Goal: Transaction & Acquisition: Purchase product/service

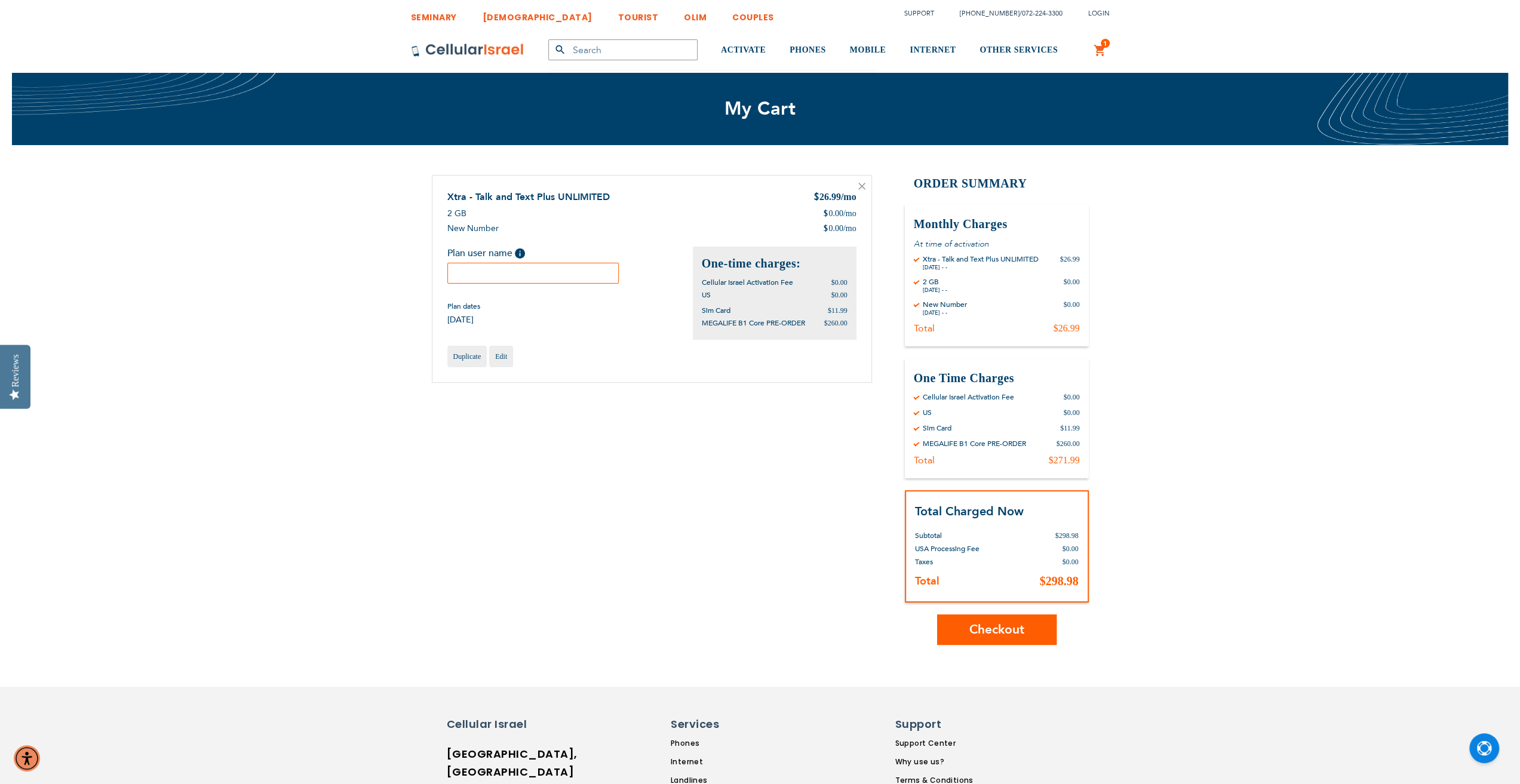
click at [545, 276] on input "text" at bounding box center [533, 273] width 172 height 21
type input "[PERSON_NAME]"
click at [997, 265] on div "[DATE] - -" at bounding box center [980, 267] width 116 height 7
click at [1027, 399] on div "Cellular Israel Activation Fee $0.00" at bounding box center [997, 397] width 166 height 10
click at [982, 499] on div "Total Charged Now Total Subtotal $298.98 USA Processing Fee $0.00 Deposit Help …" at bounding box center [998, 546] width 184 height 113
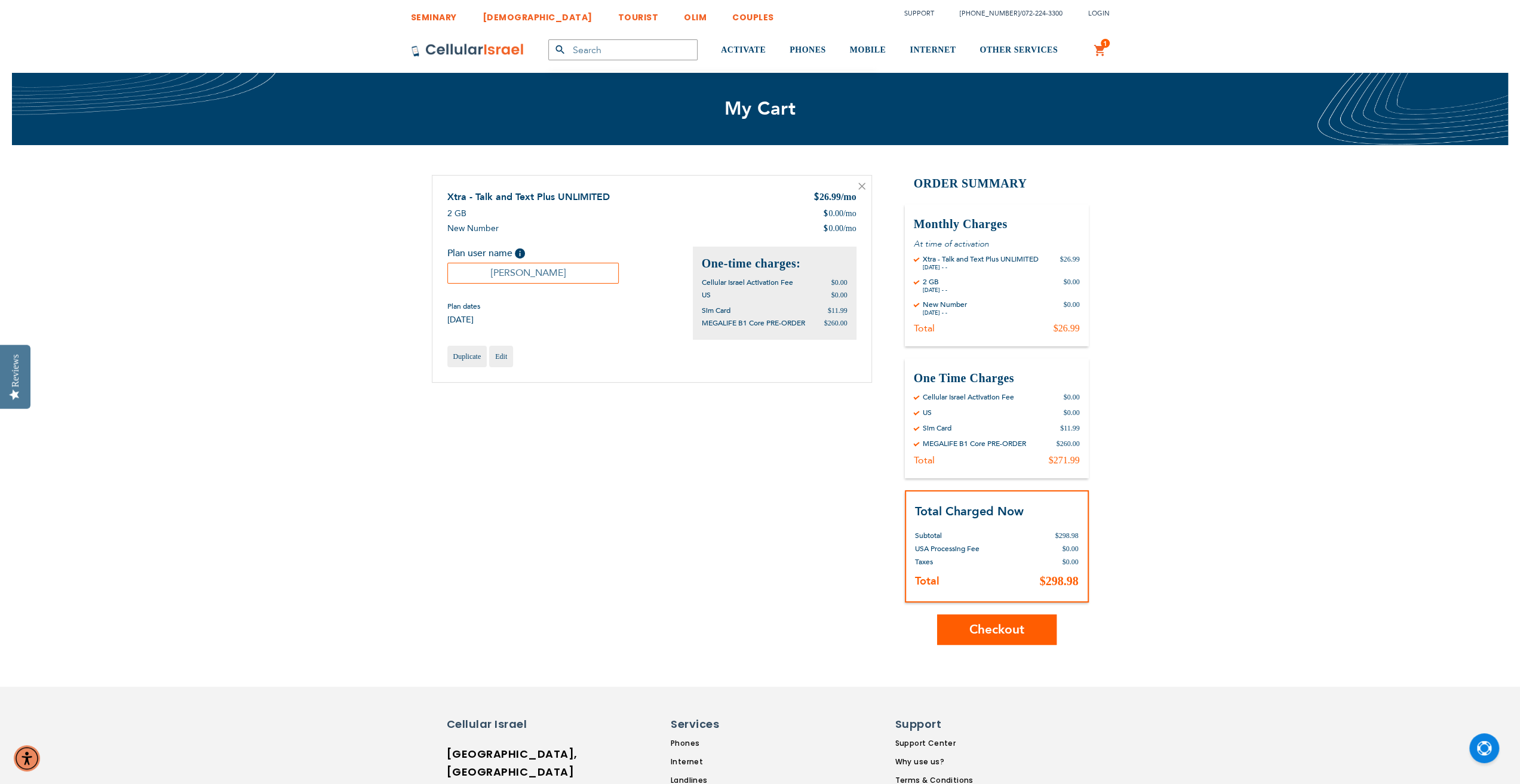
click at [987, 631] on span "Checkout" at bounding box center [997, 630] width 55 height 17
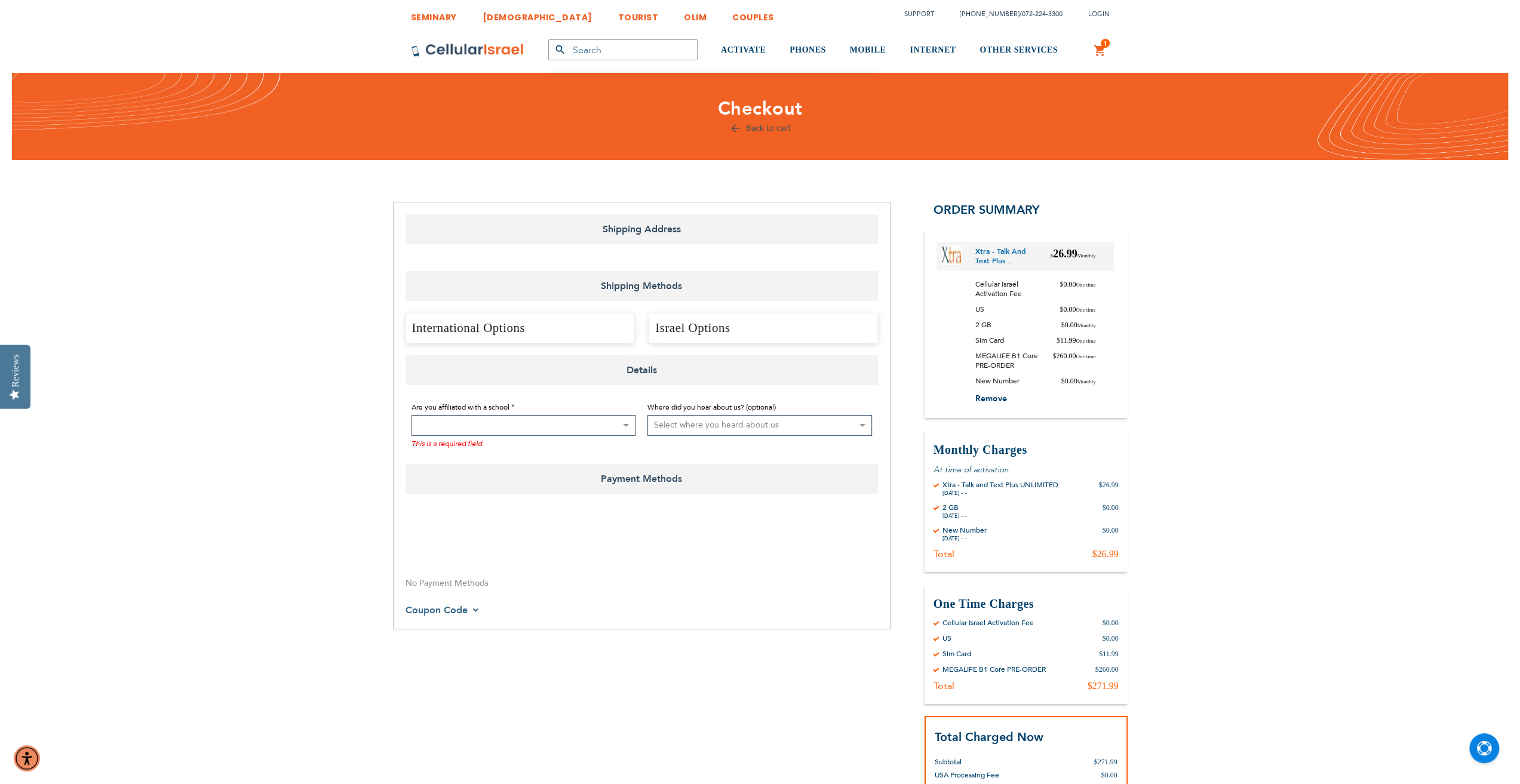
select select "US"
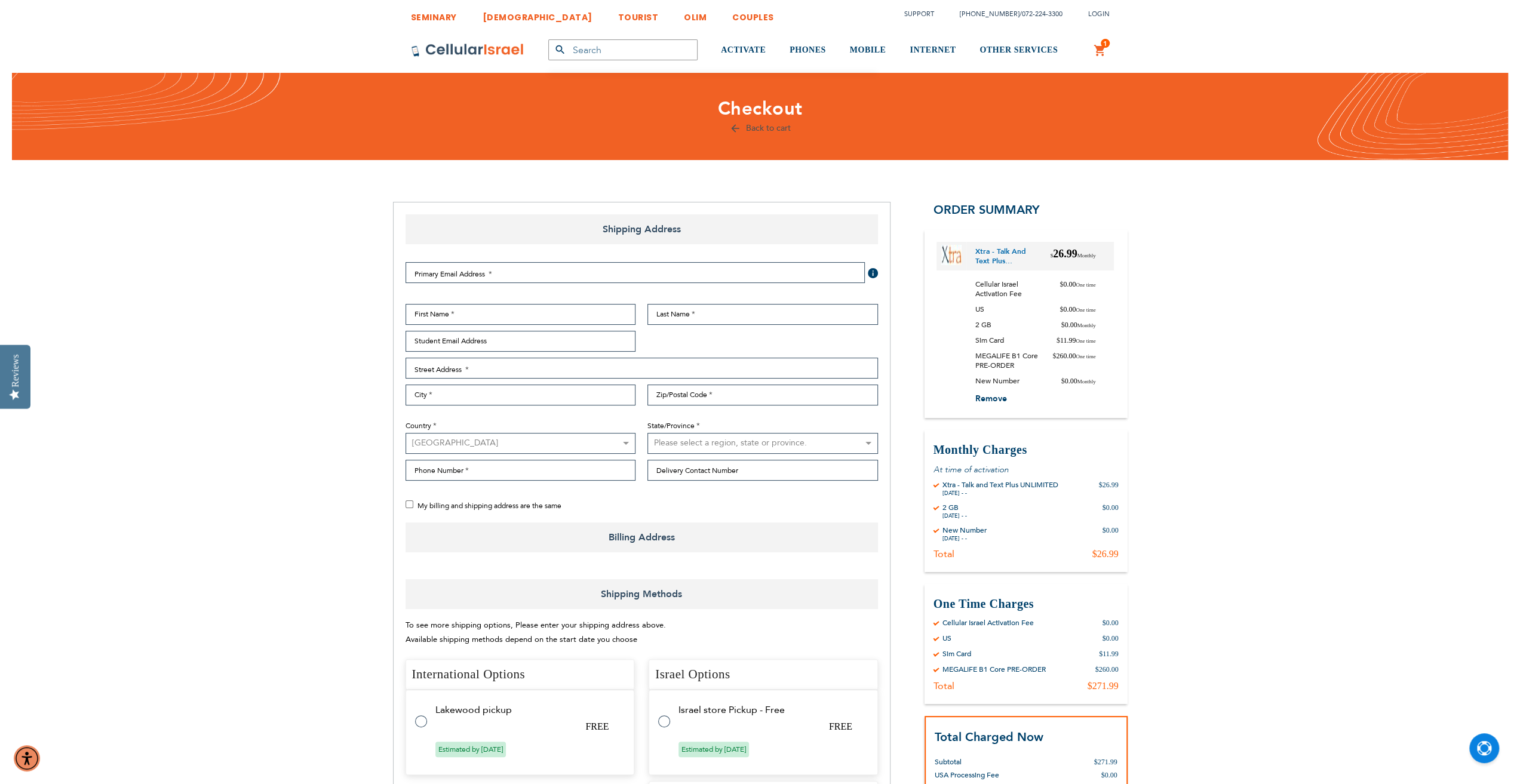
select select "US"
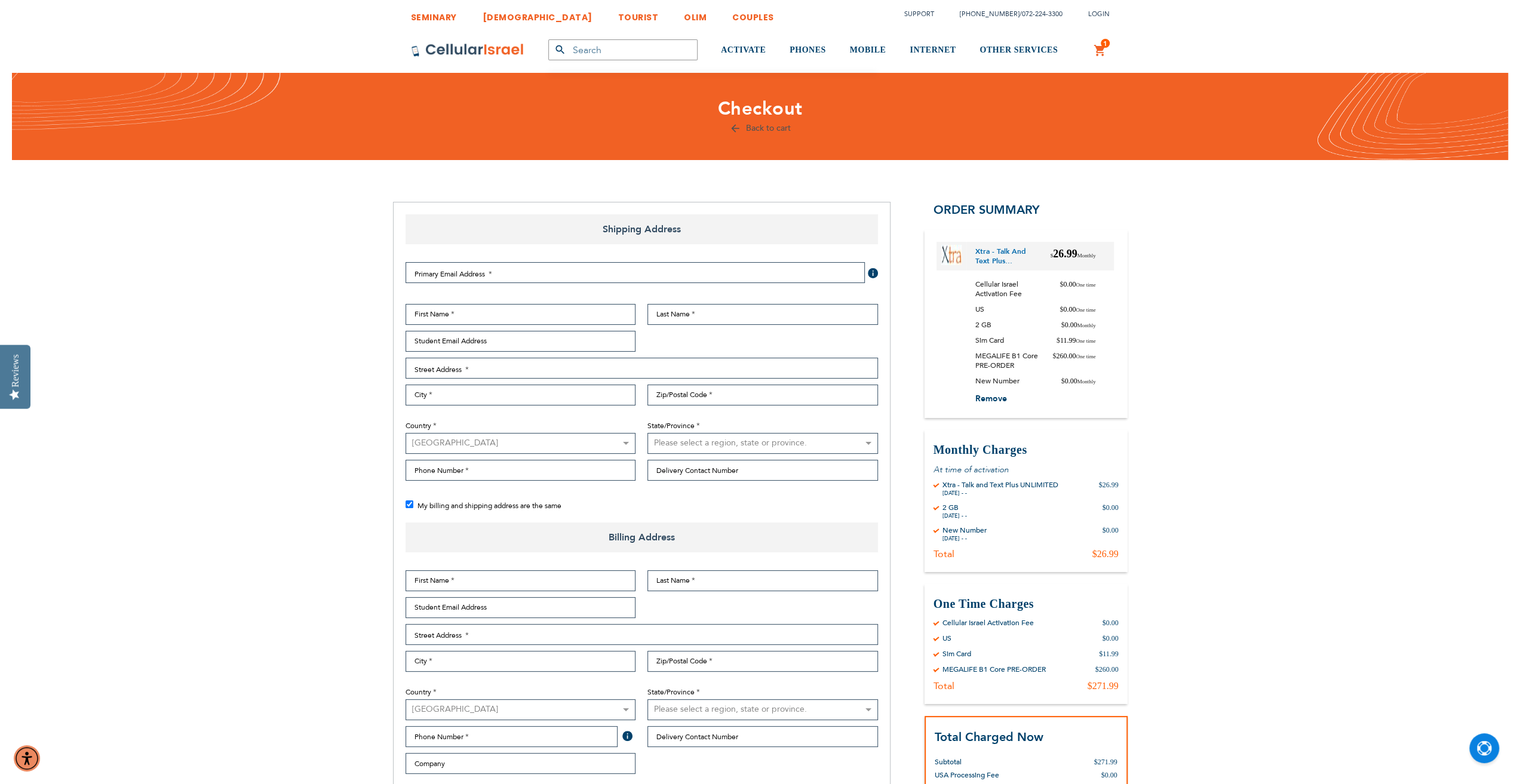
checkbox input "true"
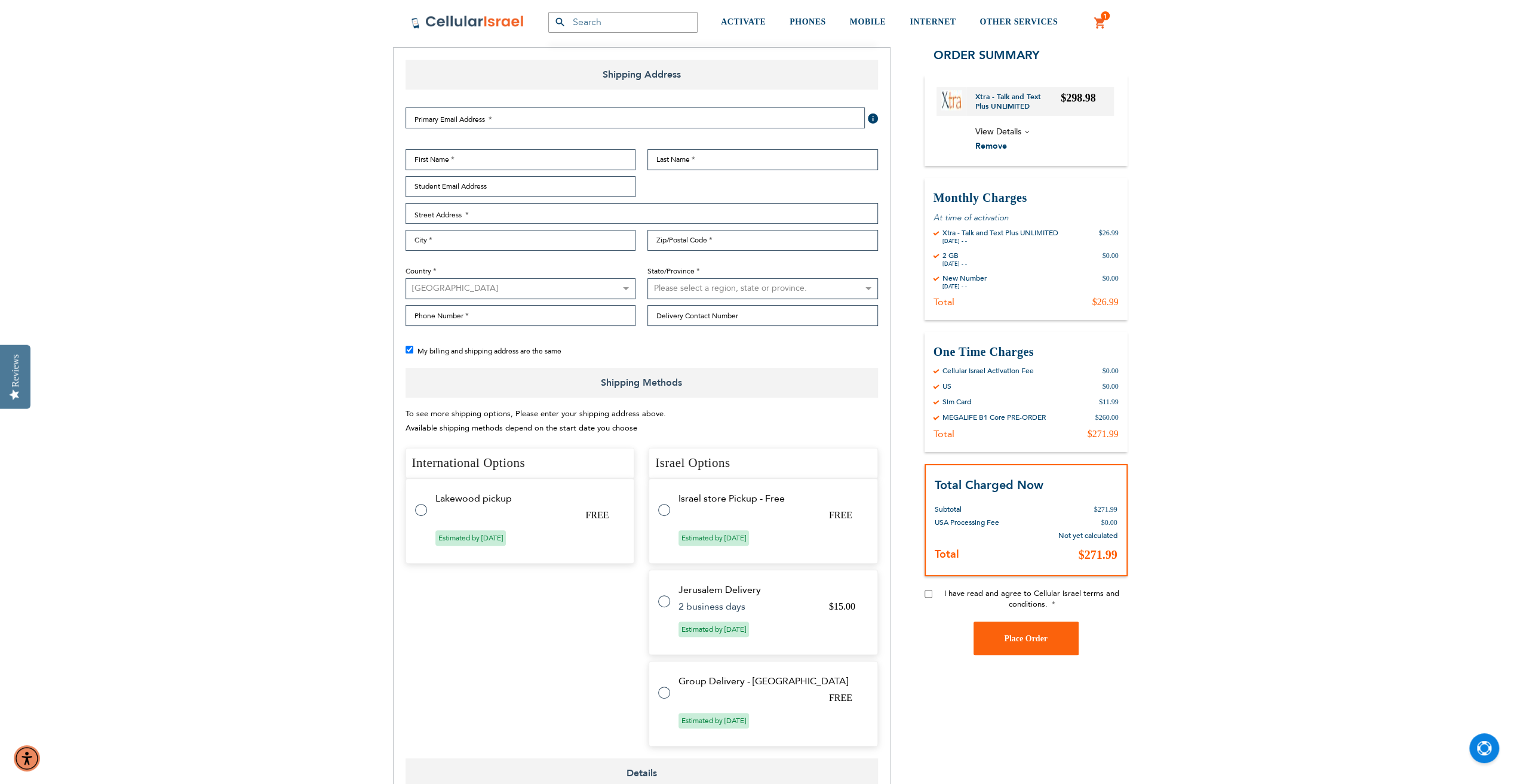
scroll to position [179, 0]
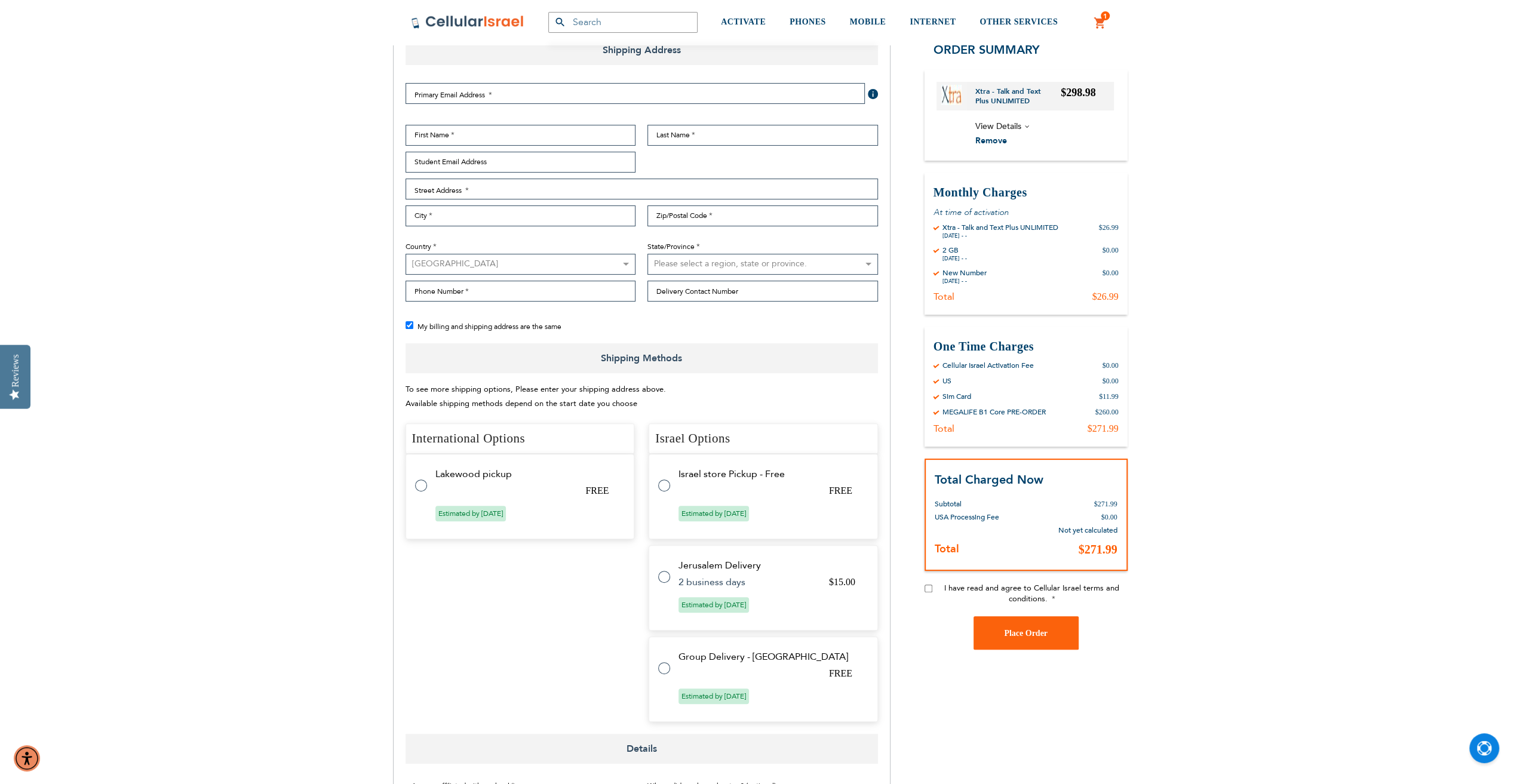
click at [664, 661] on label at bounding box center [671, 661] width 23 height 0
radio input "true"
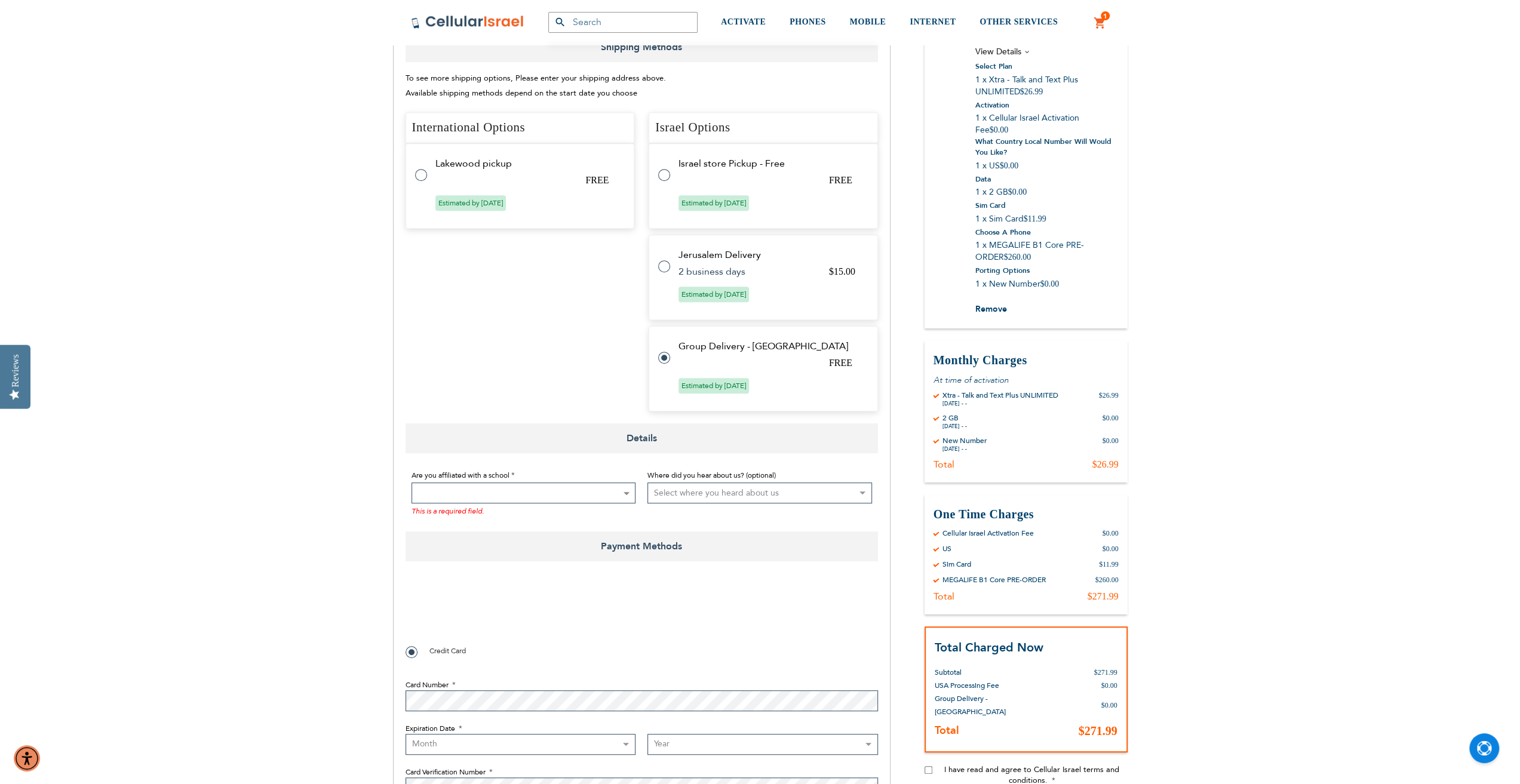
scroll to position [478, 0]
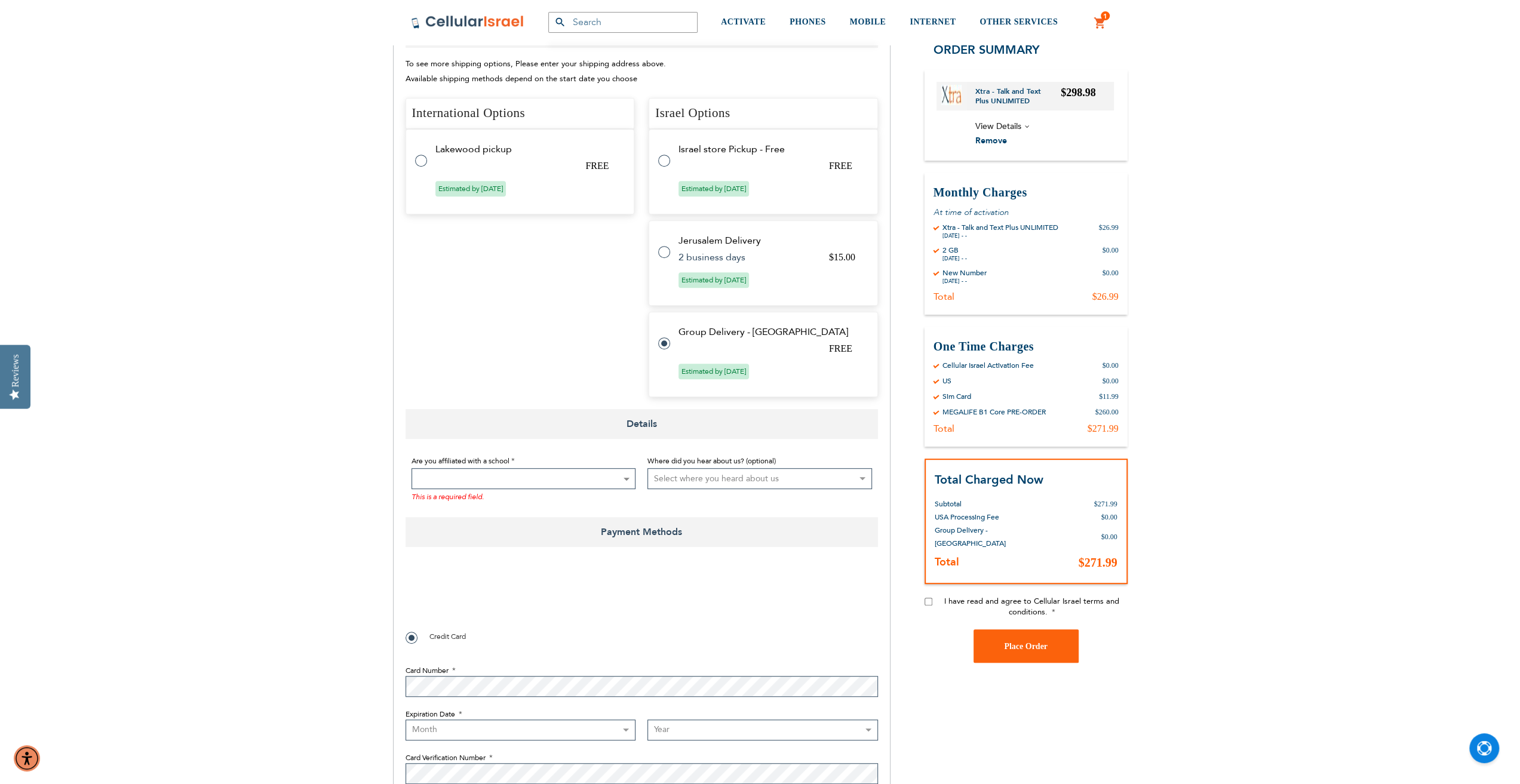
click at [624, 481] on span at bounding box center [625, 479] width 12 height 20
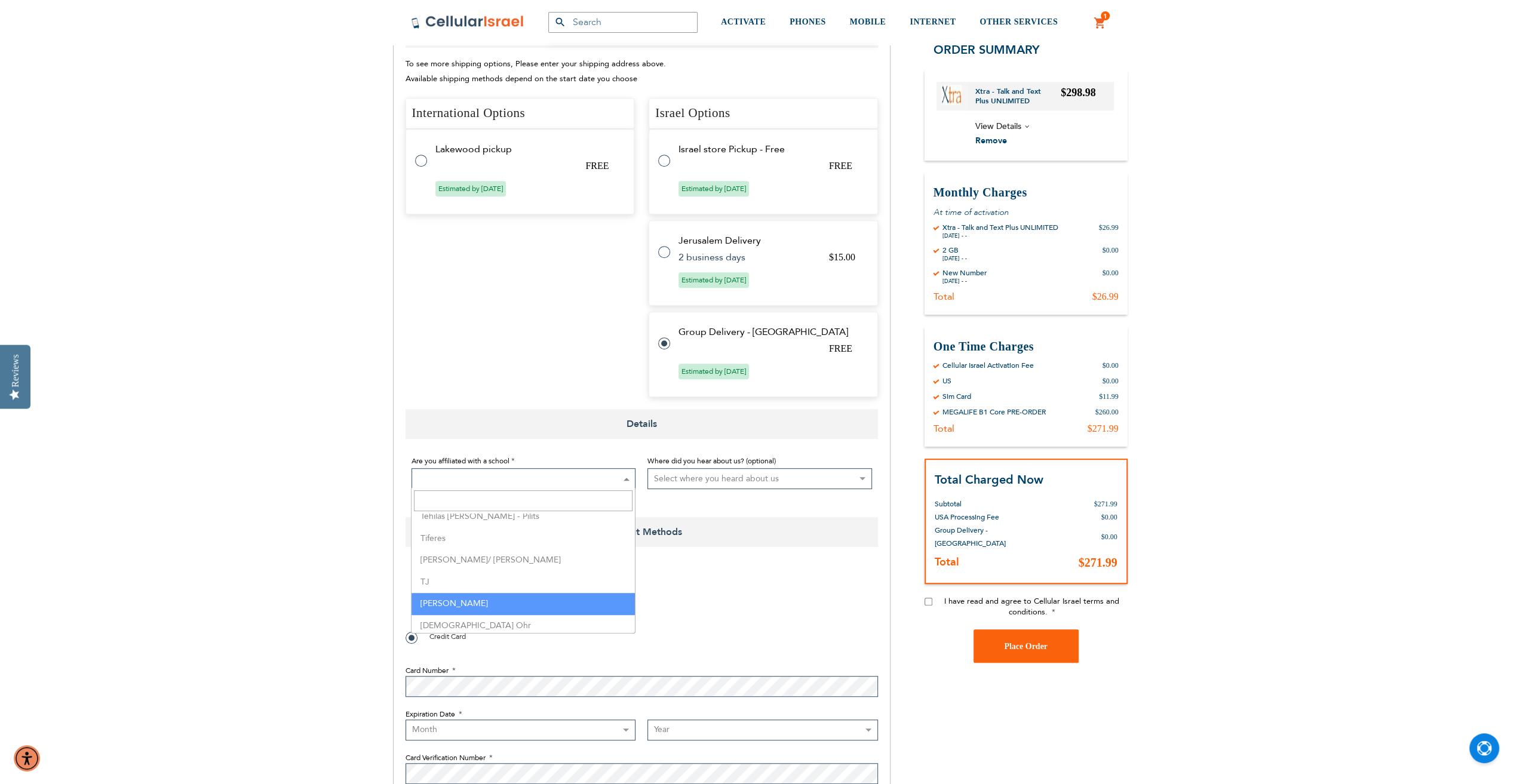
scroll to position [3046, 0]
select select "165"
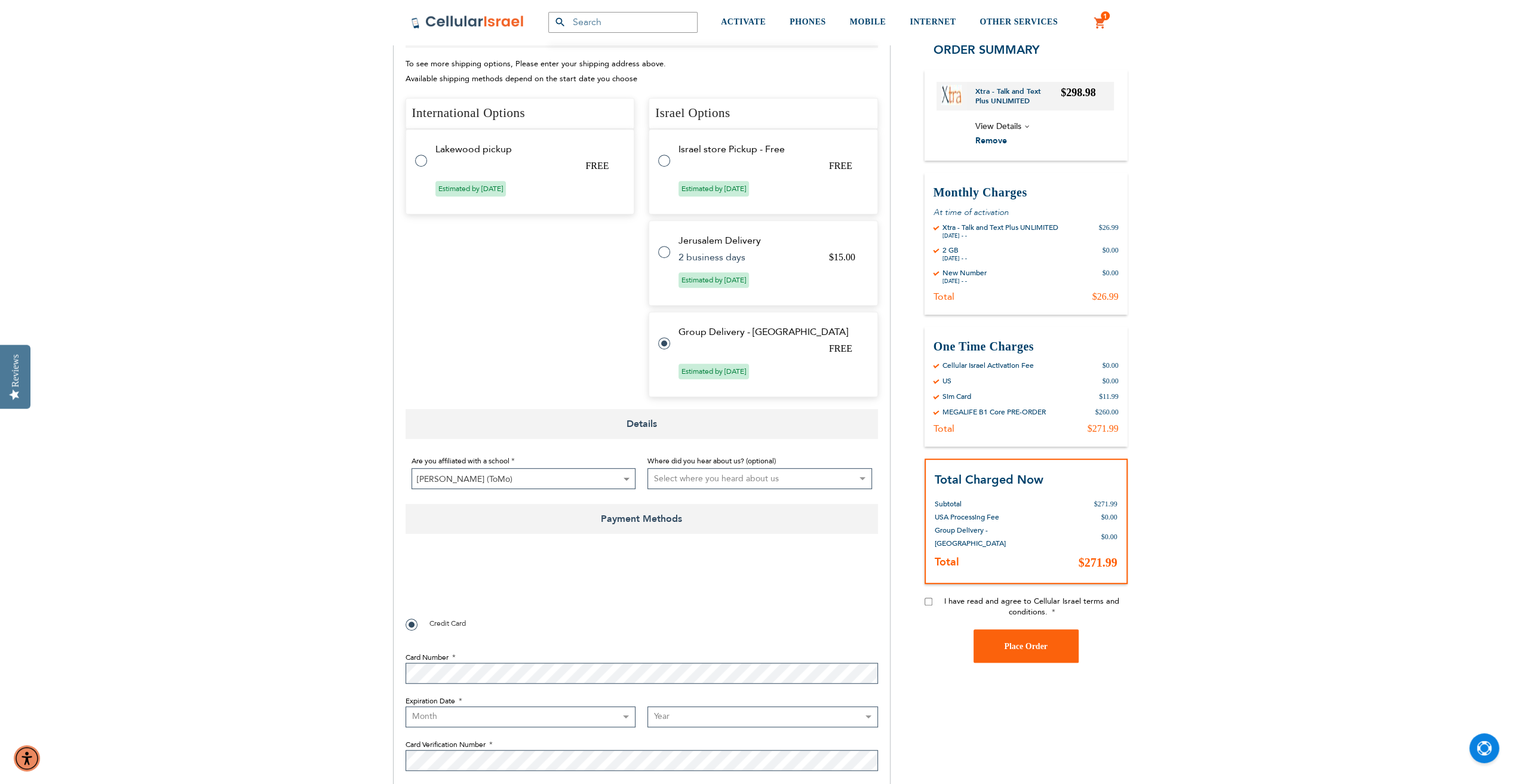
click at [711, 480] on select "Select where you heard about us Existing Customer Friend Other School/Group BP …" at bounding box center [760, 478] width 225 height 21
select select "1"
click at [648, 468] on select "Select where you heard about us Existing Customer Friend Other School/Group BP …" at bounding box center [760, 478] width 225 height 21
checkbox input "true"
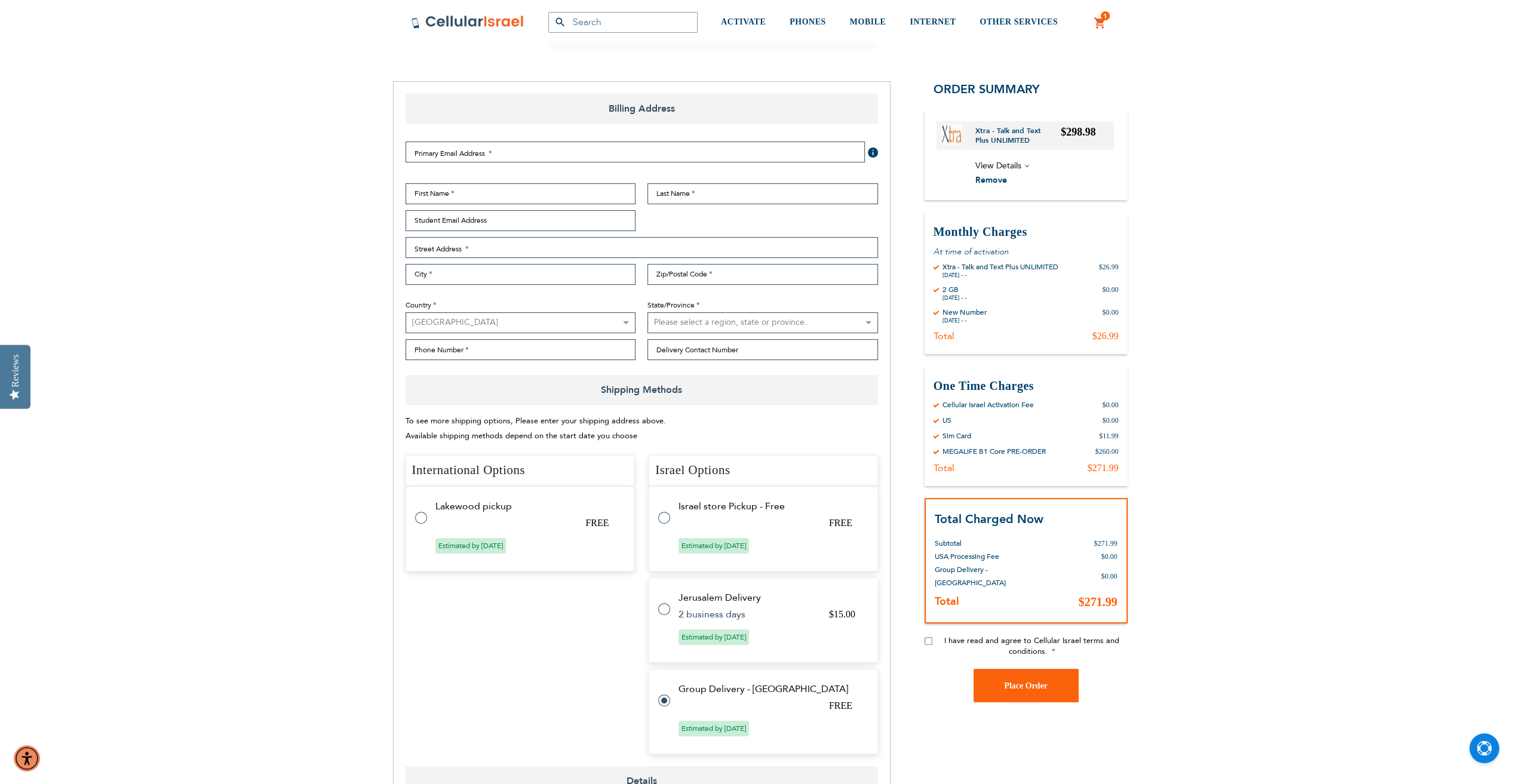
scroll to position [119, 0]
click at [472, 153] on input "Email Address" at bounding box center [635, 153] width 459 height 21
click at [469, 153] on input "deenasend" at bounding box center [635, 153] width 459 height 21
type input "deenasend@yahoo.com"
type input "F"
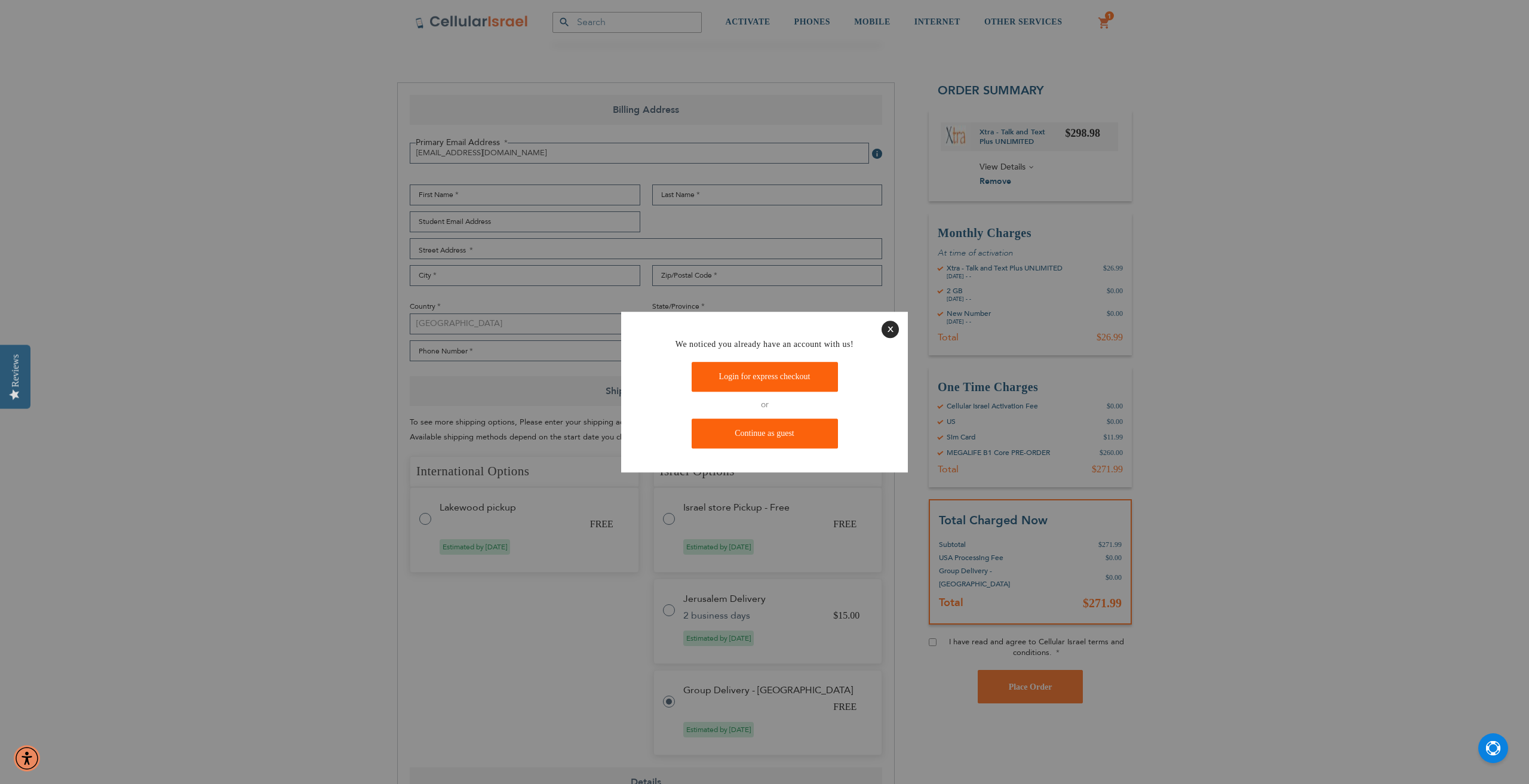
click at [883, 330] on button "Close" at bounding box center [890, 329] width 17 height 17
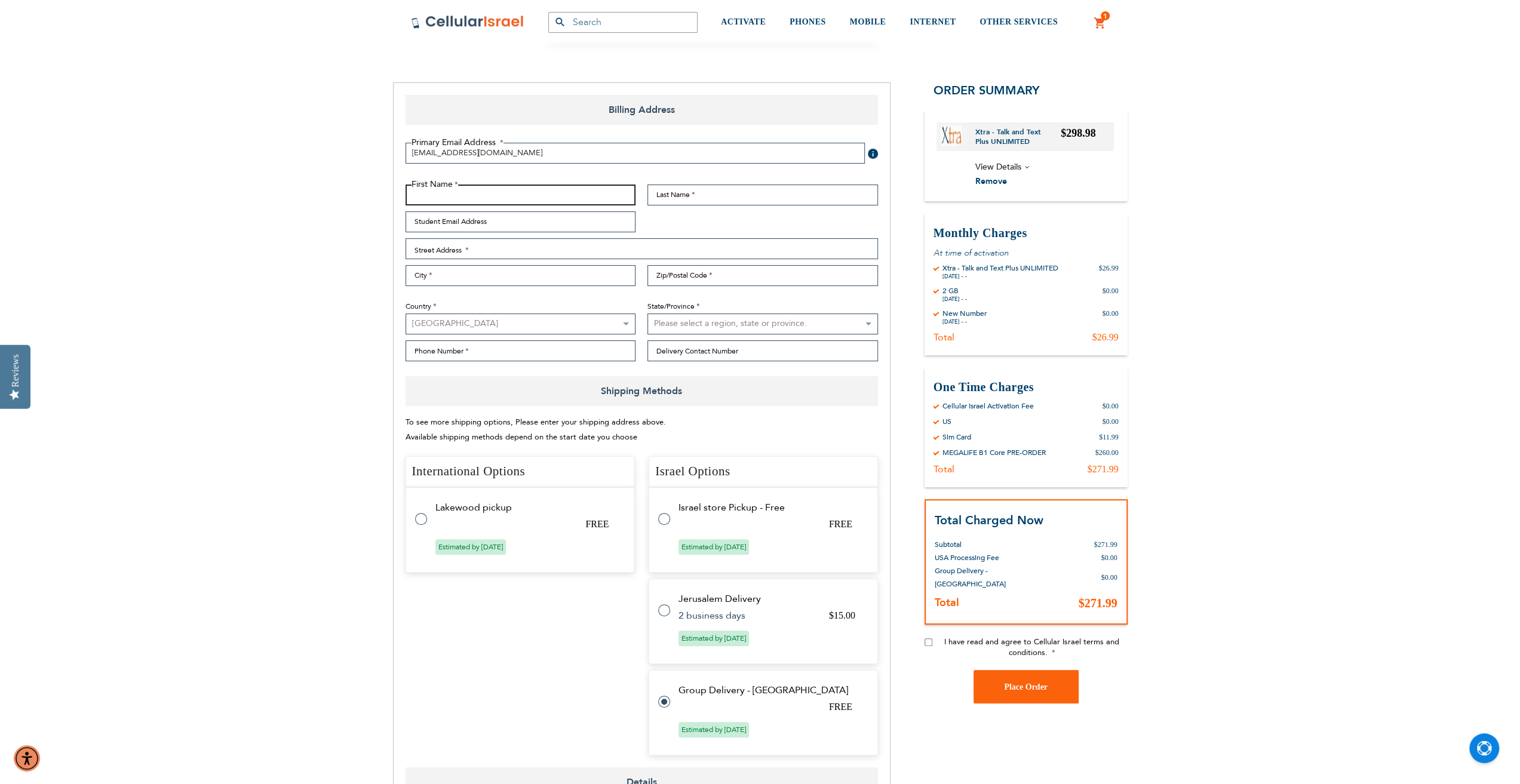
click at [508, 195] on input "First Name" at bounding box center [521, 194] width 230 height 21
type input "d"
type input "Deena"
type input "Krinsky"
click at [515, 229] on input "Student Email Address" at bounding box center [521, 221] width 230 height 21
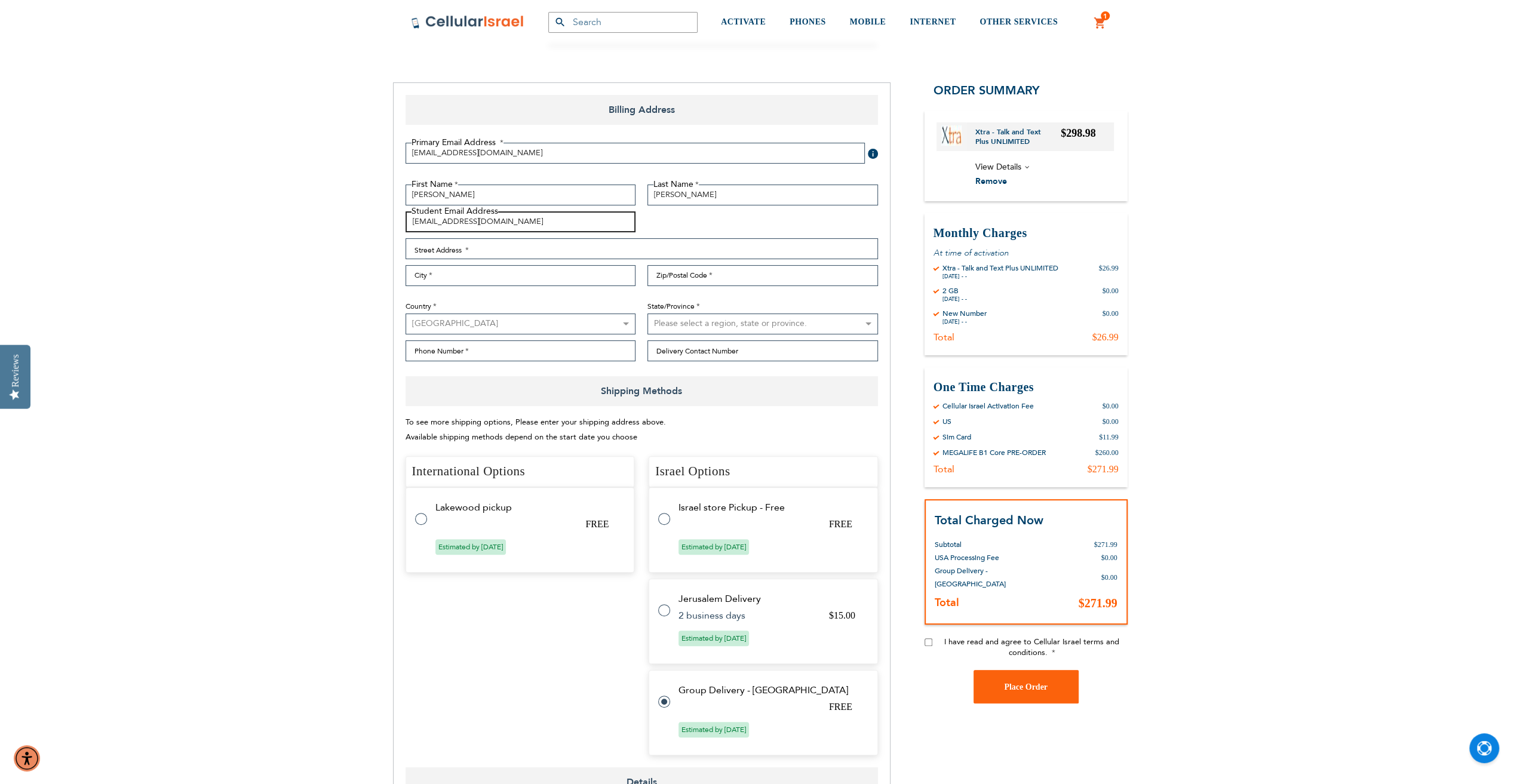
type input "moshekrinsky1@gmail.com"
click at [544, 242] on input "Street Address: Line 1" at bounding box center [642, 248] width 473 height 21
type input "1039 Magnolia Place"
type input "Woodmere"
click at [697, 272] on input "Zip/Postal Code" at bounding box center [763, 275] width 230 height 21
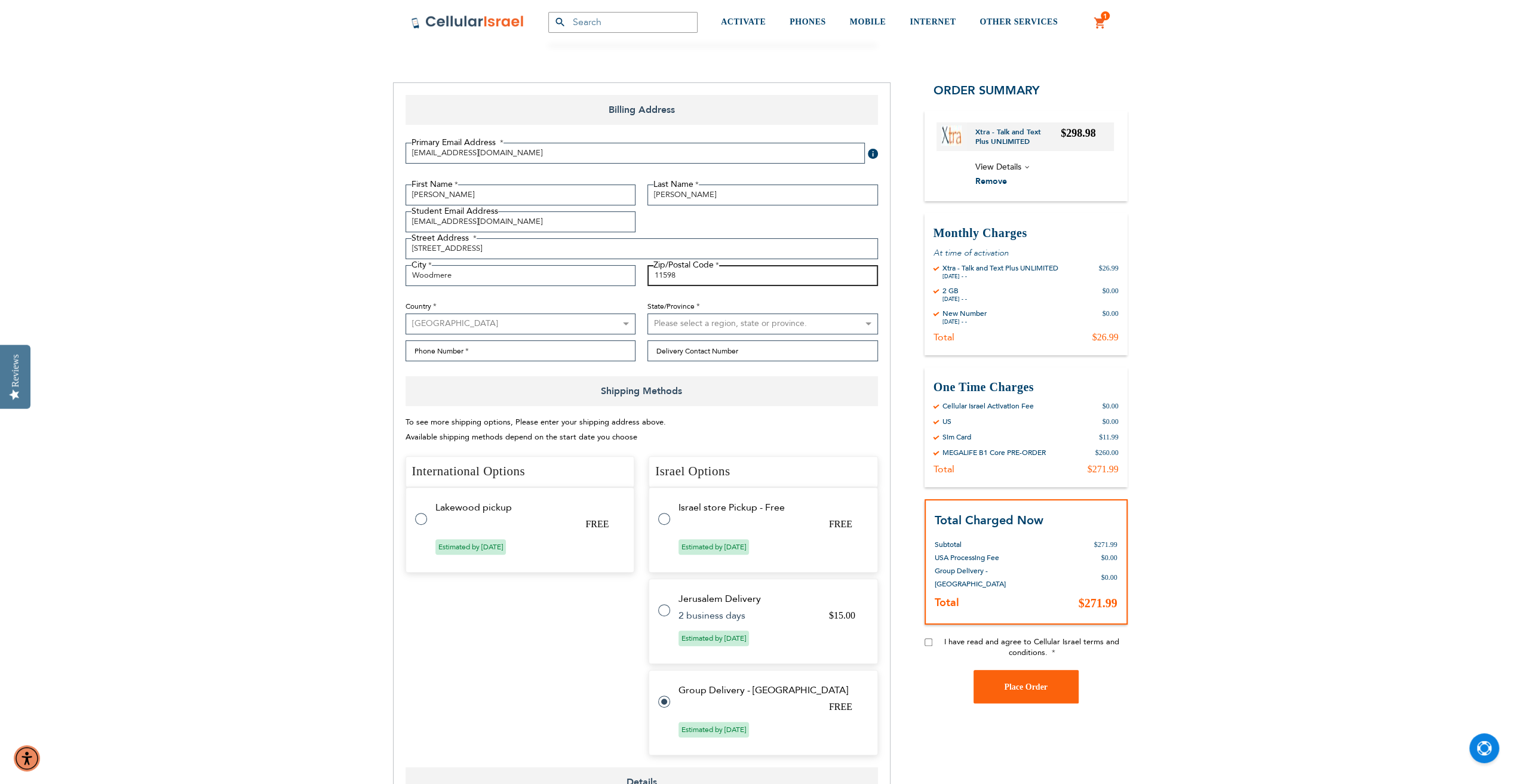
type input "11598"
click at [676, 322] on select "Please select a region, state or province. Alabama Alaska American Samoa Arizon…" at bounding box center [763, 323] width 230 height 21
select select "43"
click at [648, 313] on select "Please select a region, state or province. Alabama Alaska American Samoa Arizon…" at bounding box center [763, 323] width 230 height 21
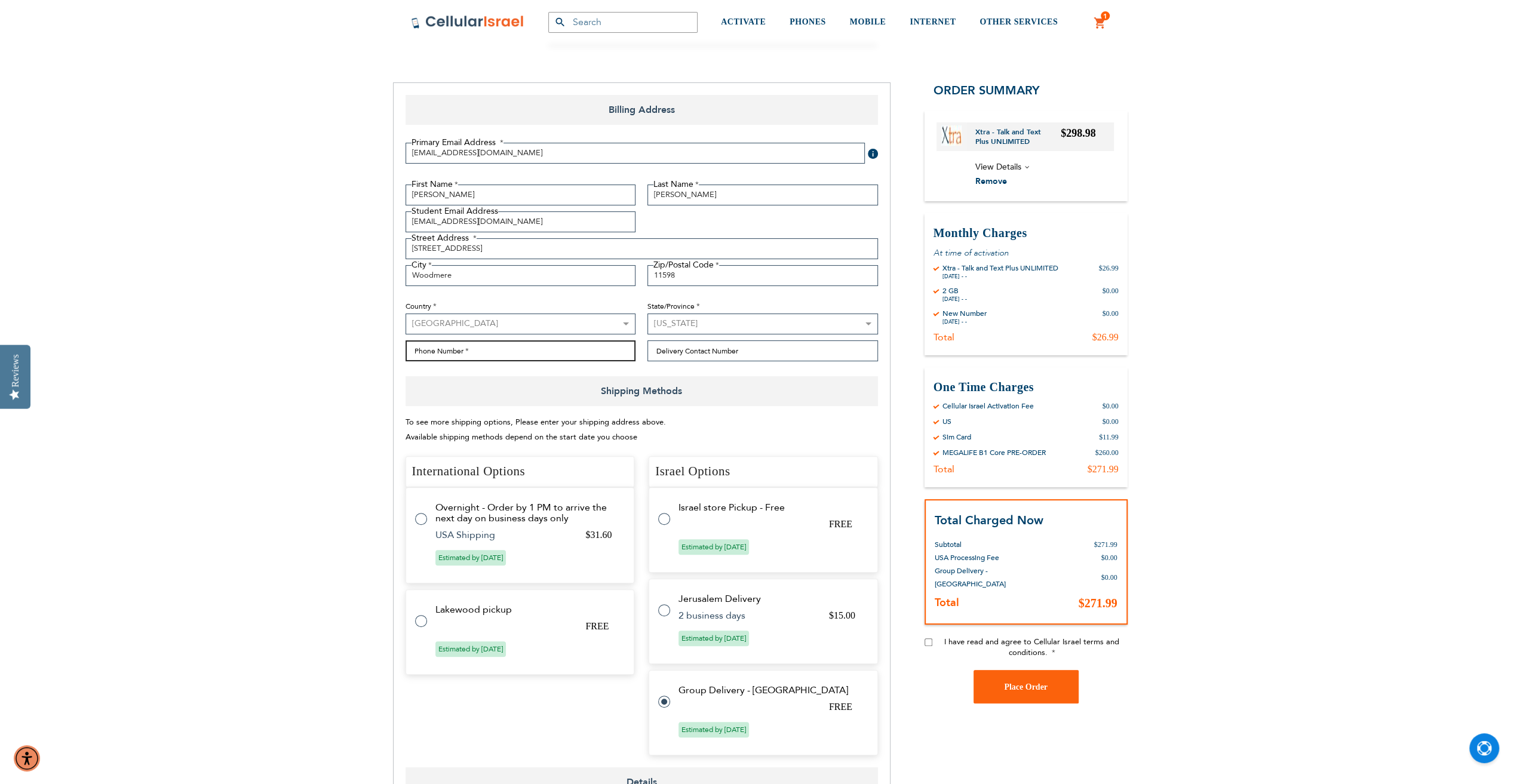
click at [538, 346] on input "Phone Number" at bounding box center [521, 350] width 230 height 21
type input "3473428025"
click at [693, 353] on input "Delivery Contact Number" at bounding box center [763, 350] width 230 height 21
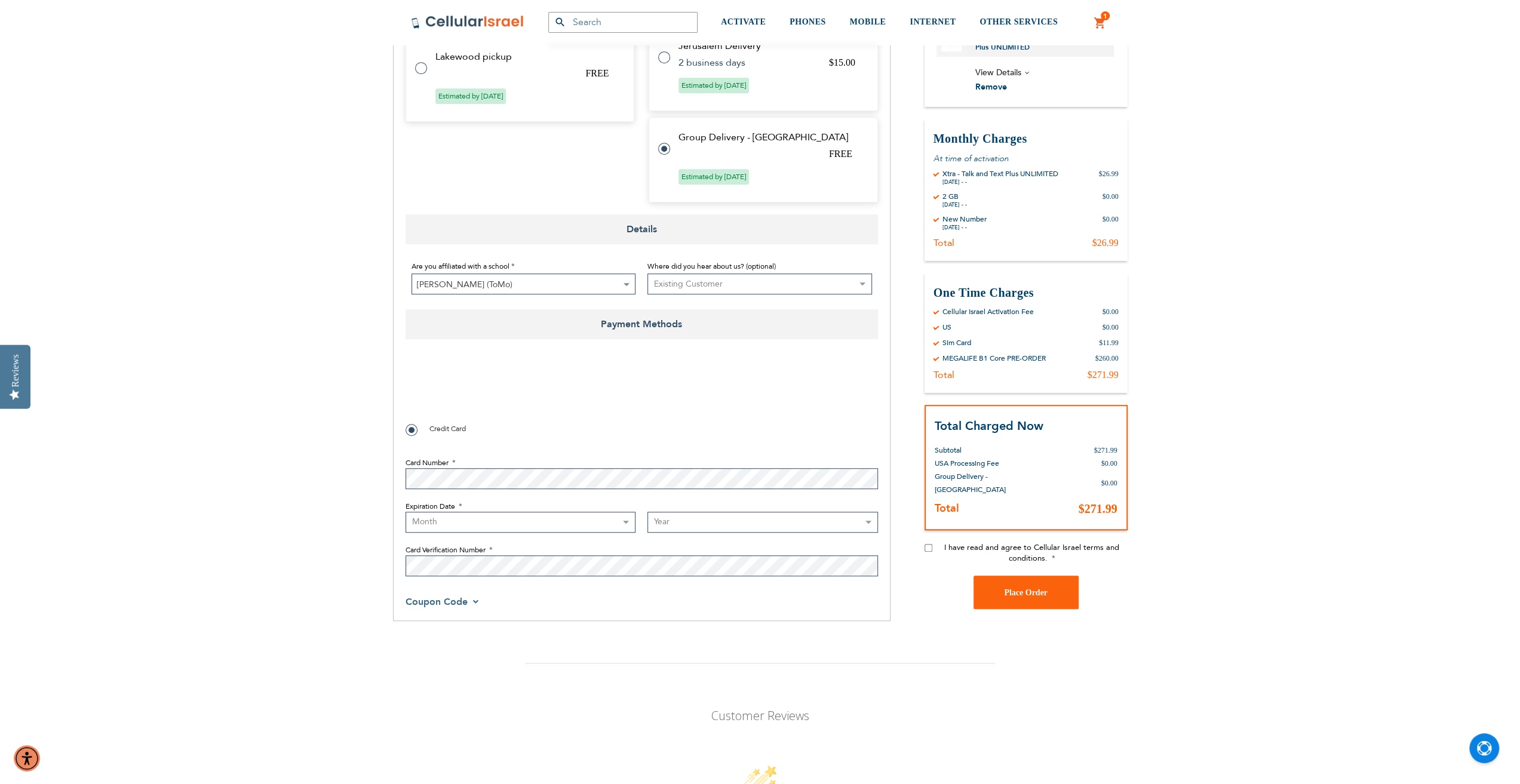
checkbox input "true"
click at [471, 512] on select "Month 01 - January 02 - February 03 - March 04 - April 05 - May 06 - June 07 - …" at bounding box center [521, 522] width 230 height 21
select select "3"
click at [406, 512] on select "Month 01 - January 02 - February 03 - March 04 - April 05 - May 06 - June 07 - …" at bounding box center [521, 522] width 230 height 21
click at [694, 527] on select "Year 2025 2026 2027 2028 2029 2030 2031 2032 2033 2034 2035 2036 2037 2038 2039…" at bounding box center [763, 522] width 230 height 21
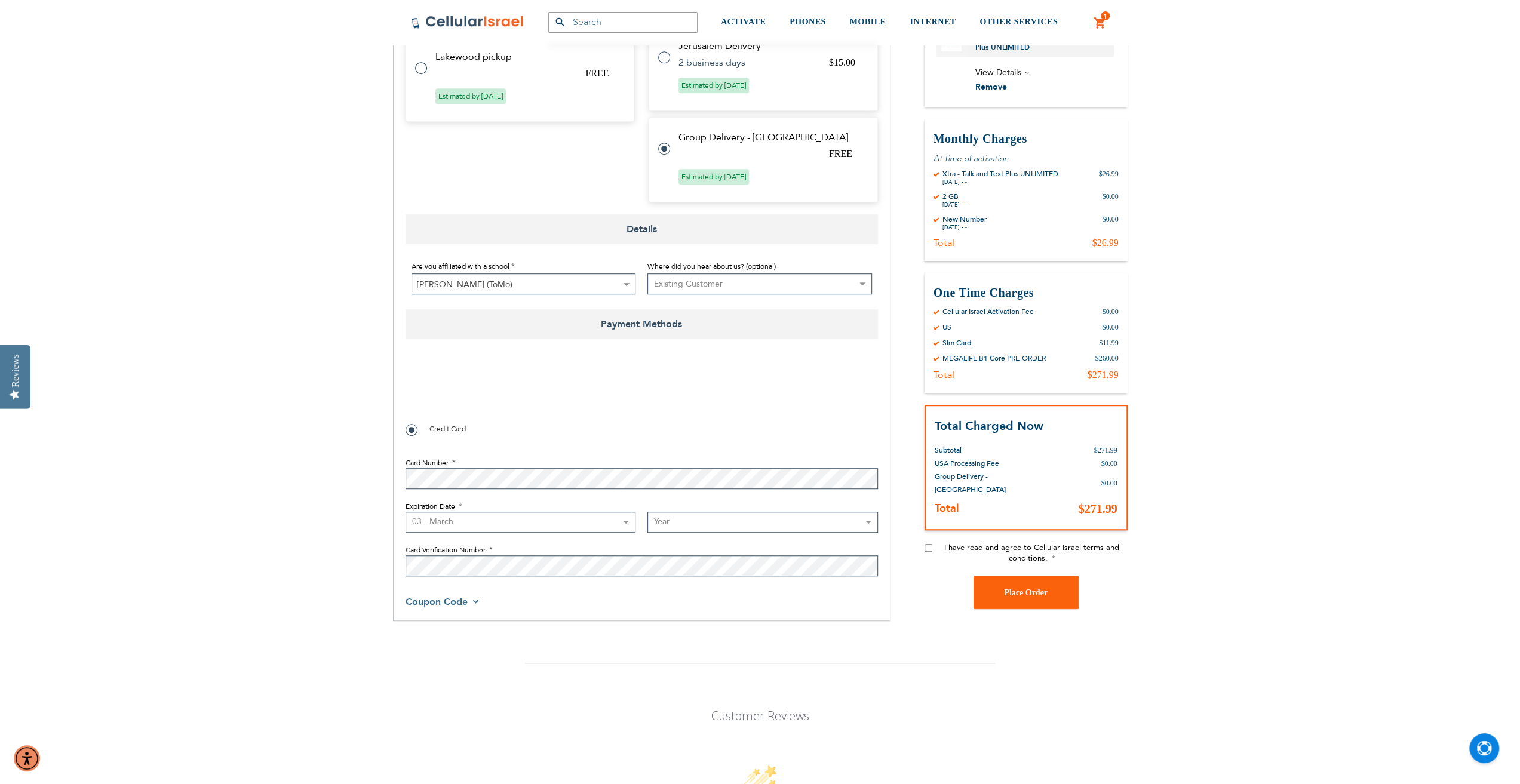
select select "2029"
click at [648, 512] on select "Year 2025 2026 2027 2028 2029 2030 2031 2032 2033 2034 2035 2036 2037 2038 2039…" at bounding box center [763, 522] width 230 height 21
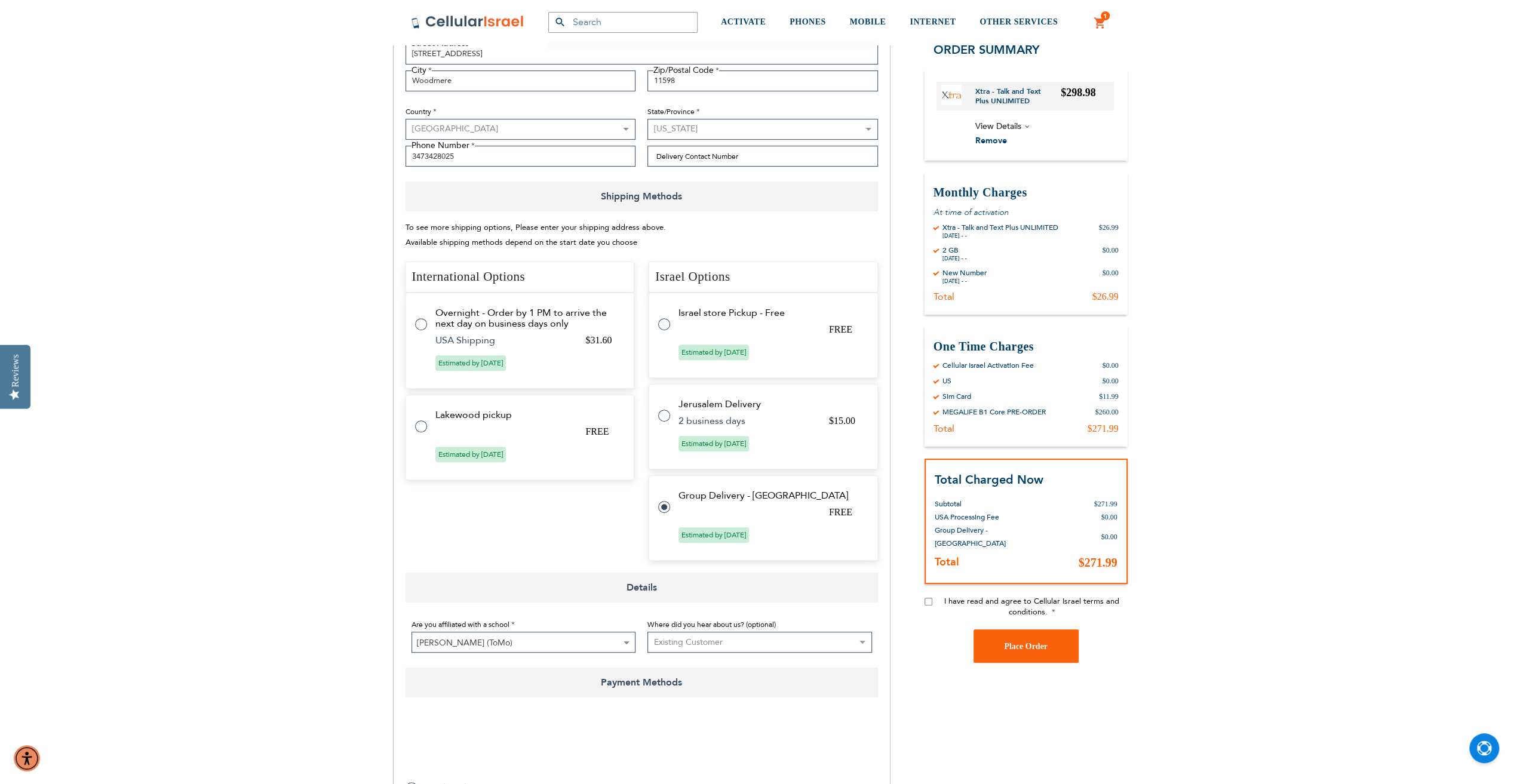
scroll to position [0, 0]
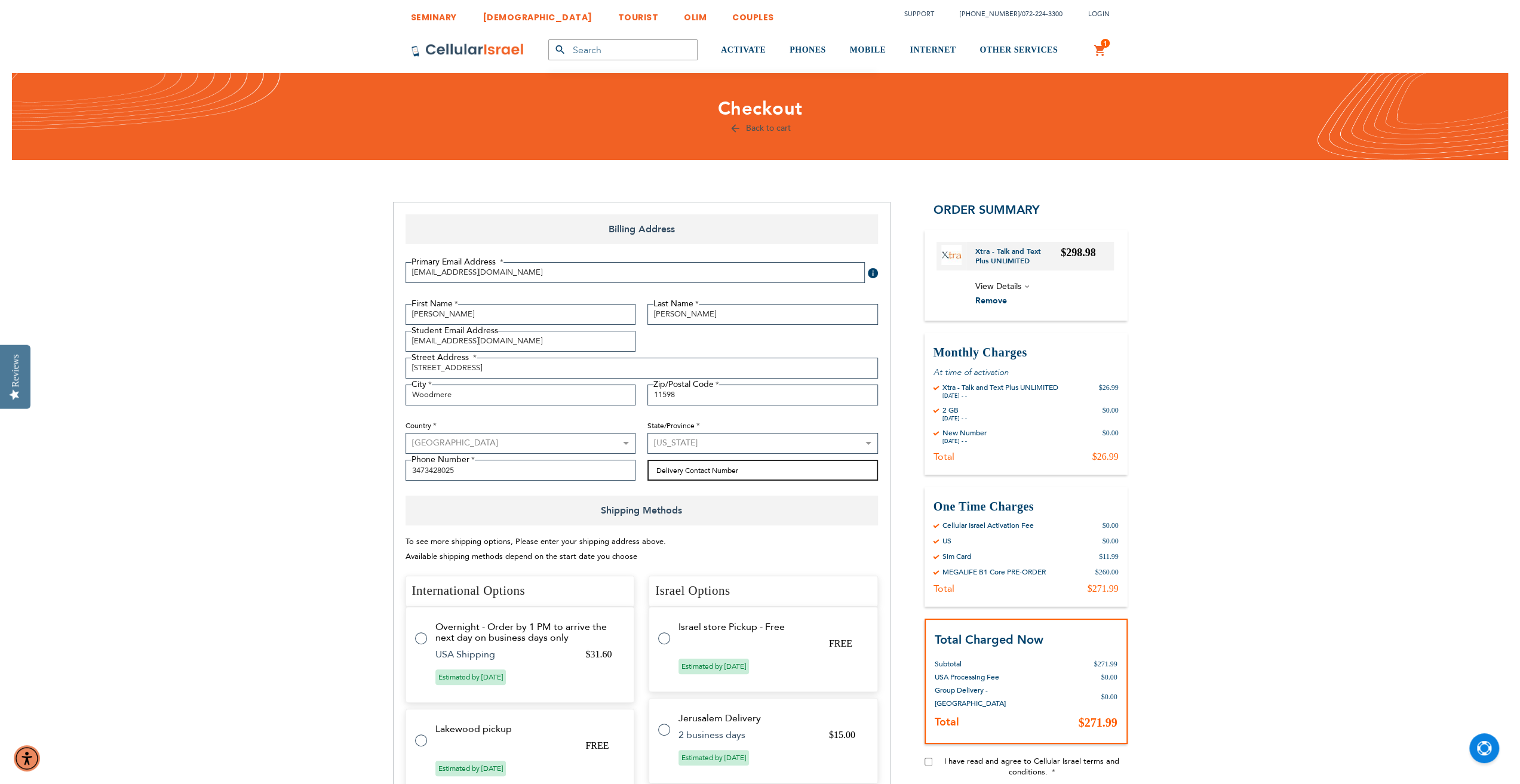
click at [728, 467] on input "Delivery Contact Number" at bounding box center [763, 470] width 230 height 21
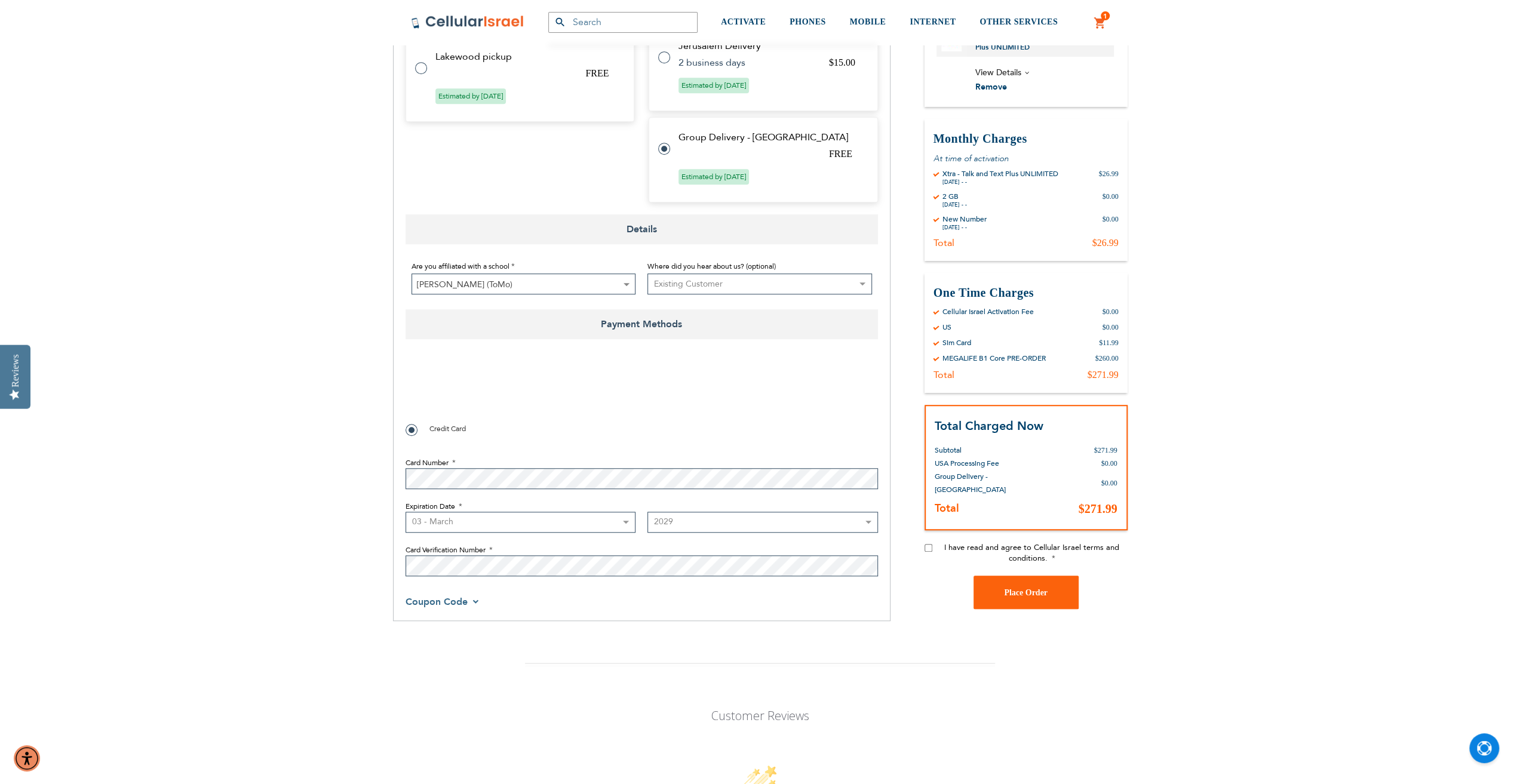
checkbox input "true"
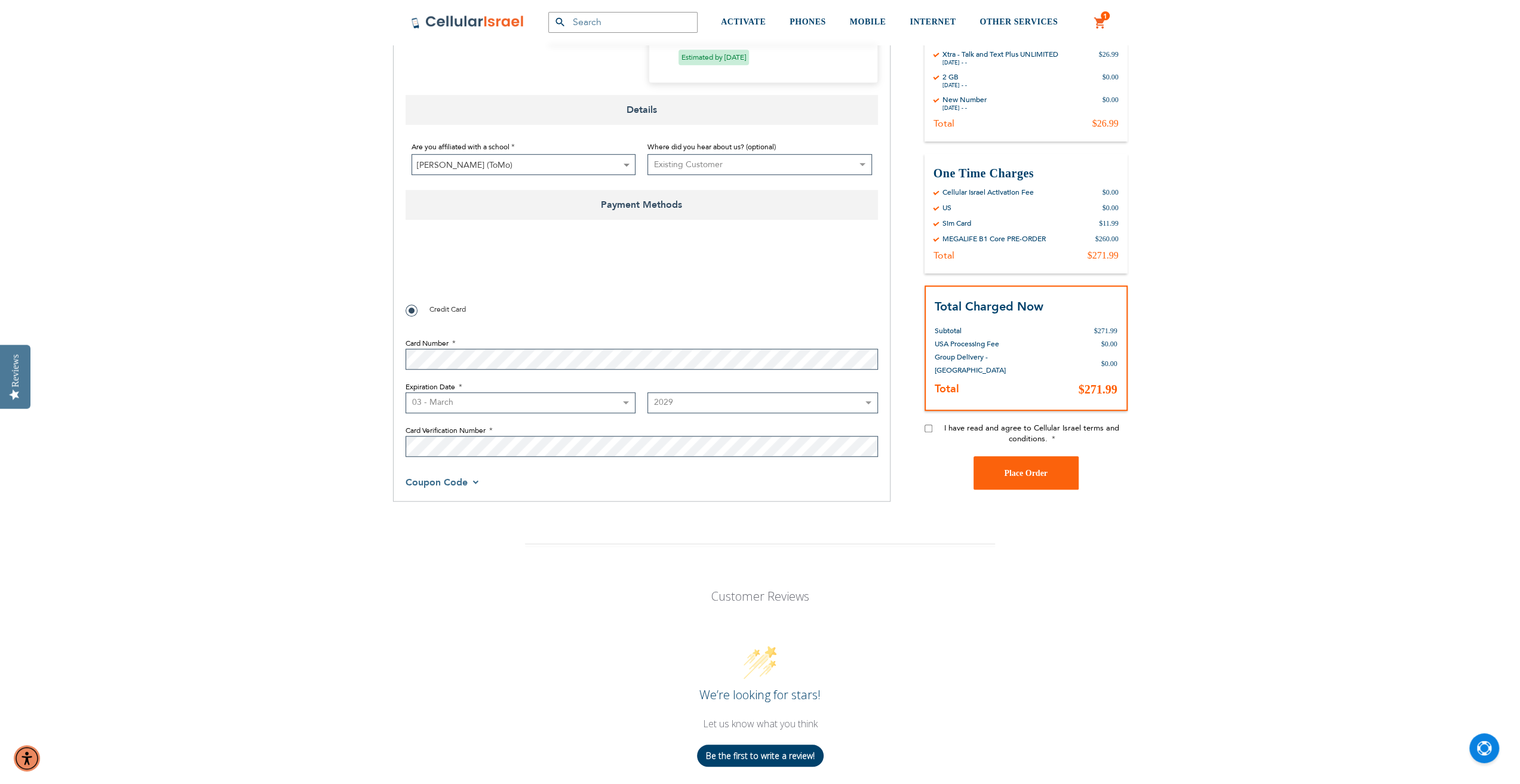
click at [930, 425] on input "I have read and agree to Cellular Israel terms and conditions." at bounding box center [928, 428] width 8 height 8
checkbox input "true"
checkbox input "false"
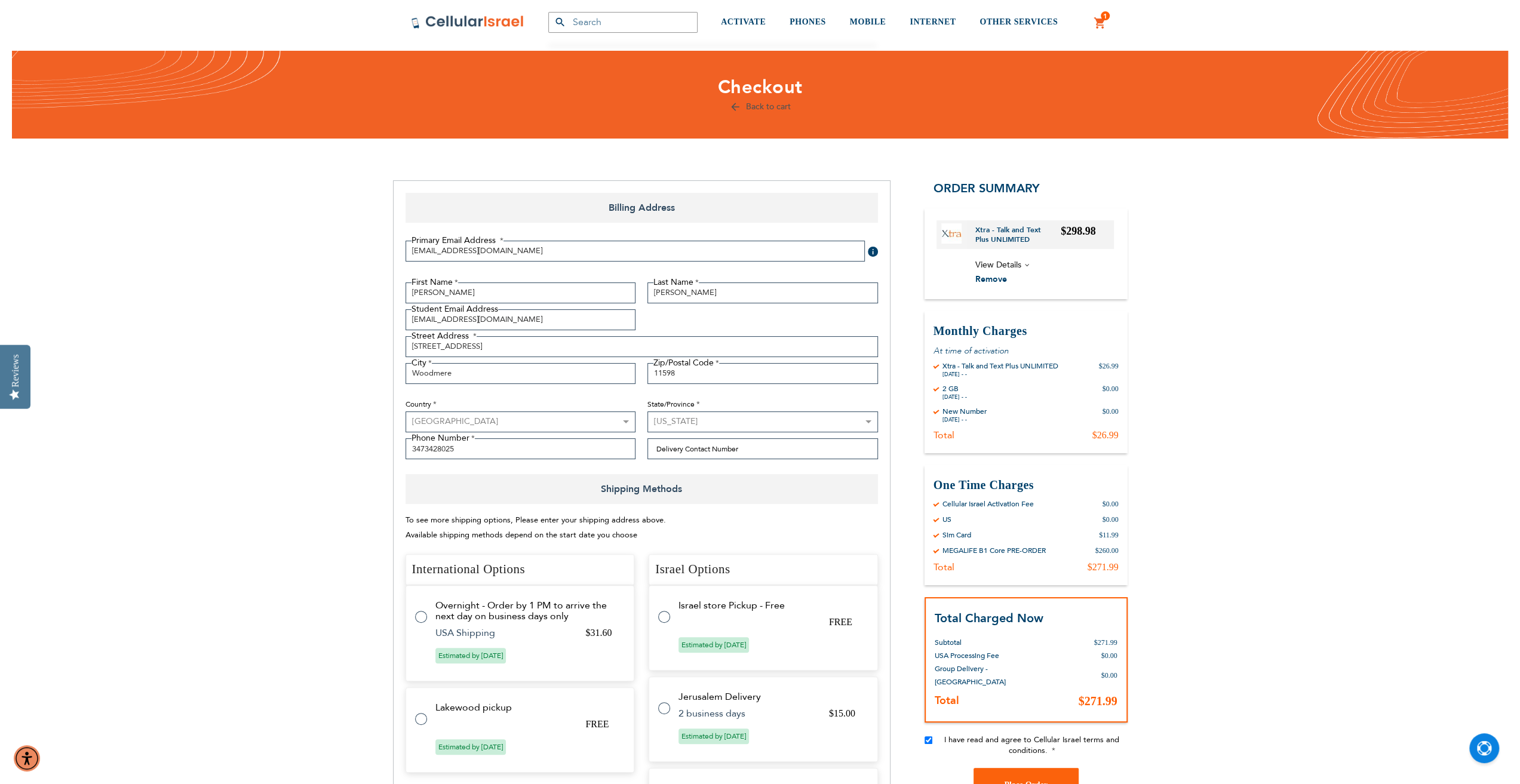
scroll to position [0, 0]
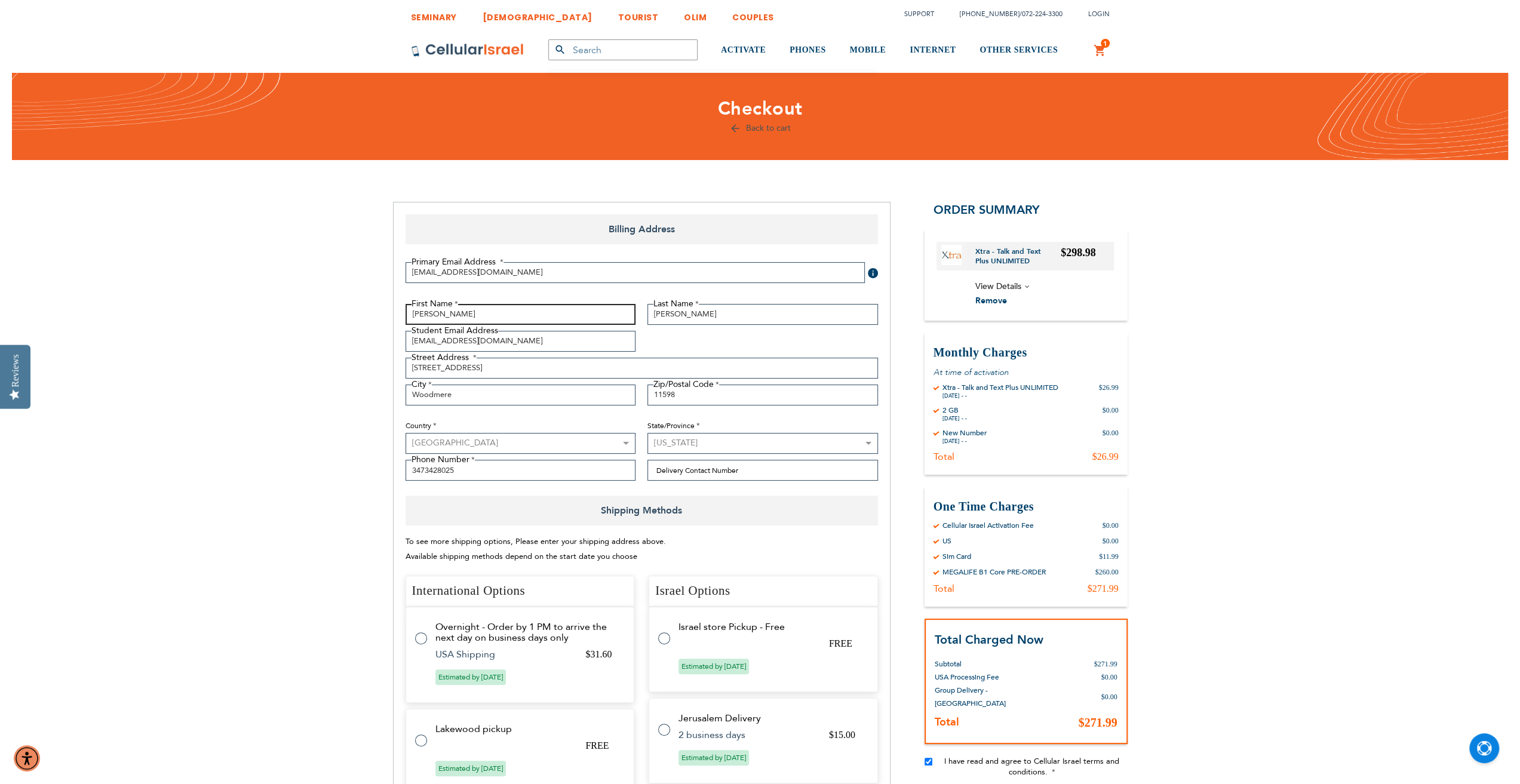
drag, startPoint x: 481, startPoint y: 312, endPoint x: 373, endPoint y: 316, distance: 108.1
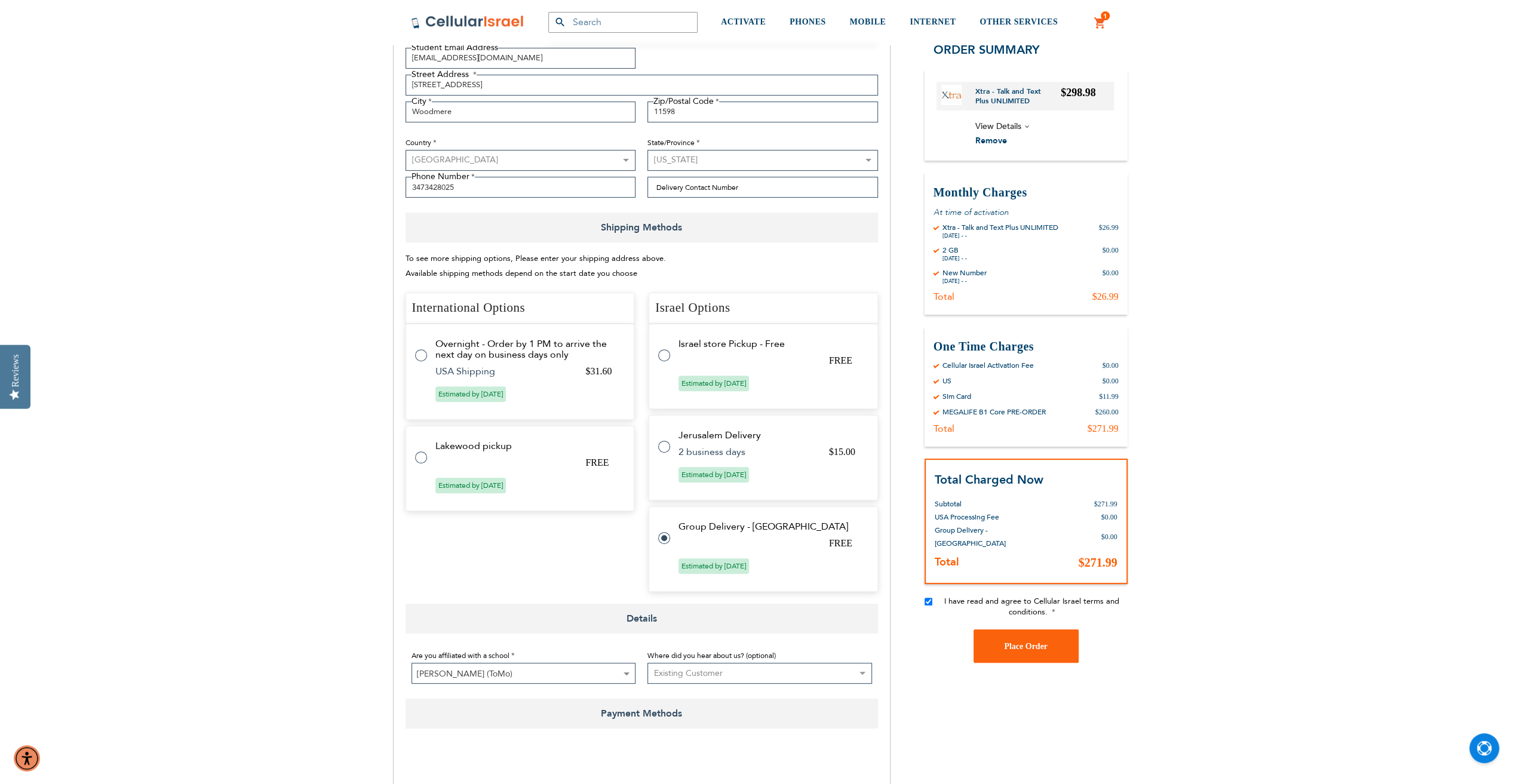
scroll to position [359, 0]
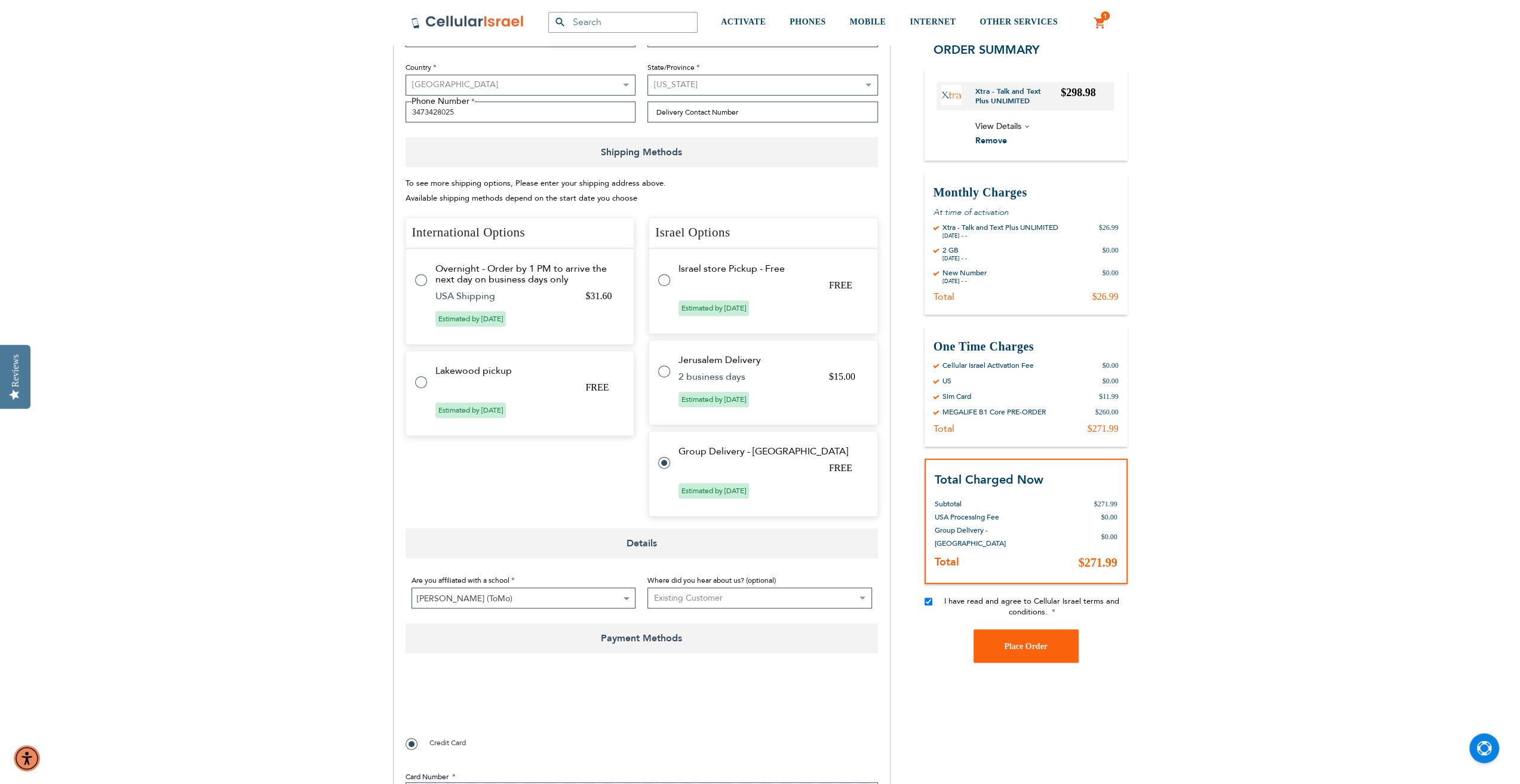
type input "[PERSON_NAME]"
click at [801, 114] on input "Delivery Contact Number" at bounding box center [763, 111] width 230 height 21
type input "3473428025"
click at [746, 598] on select "Select where you heard about us Existing Customer Friend Other School/Group BP …" at bounding box center [760, 598] width 225 height 21
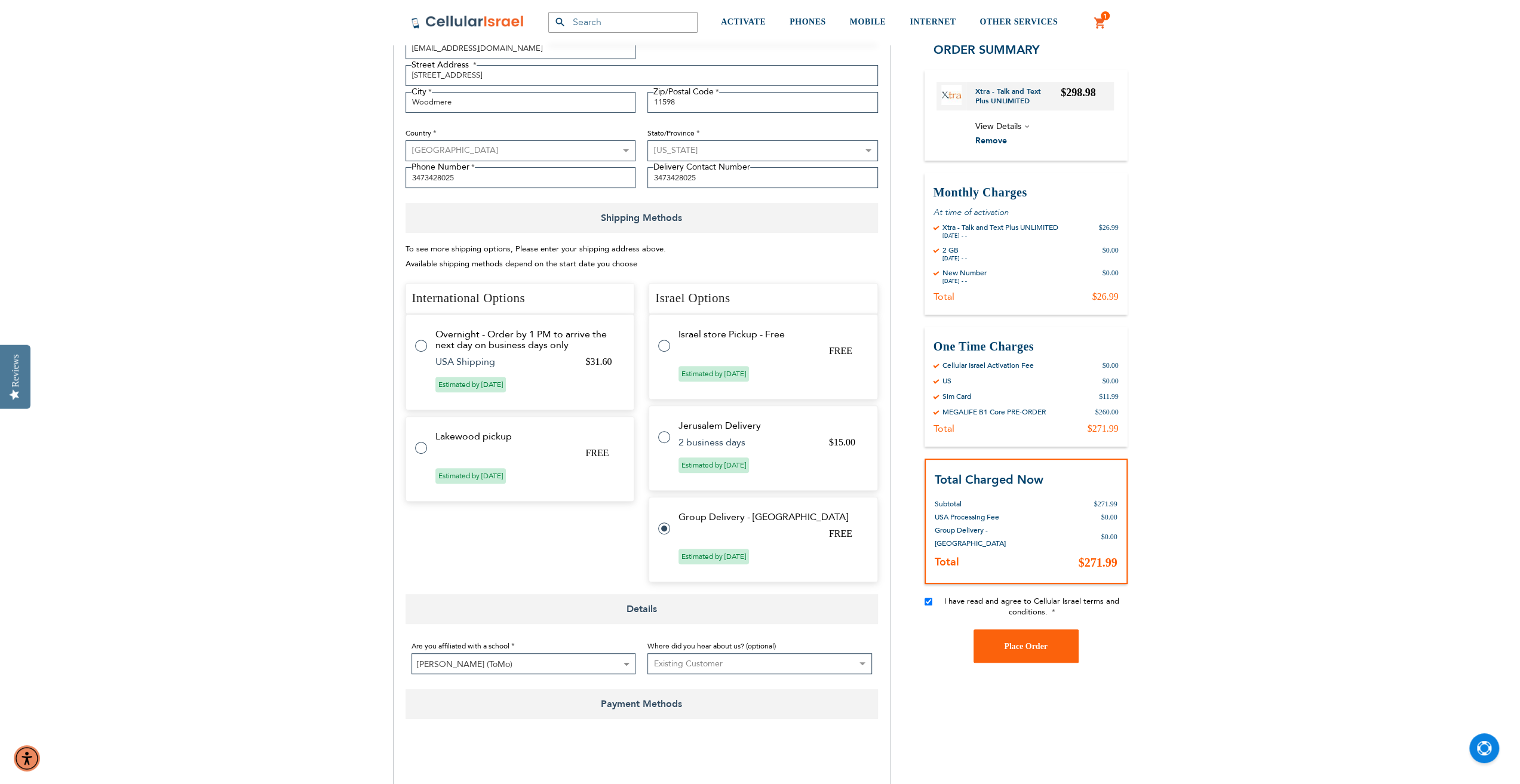
scroll to position [238, 0]
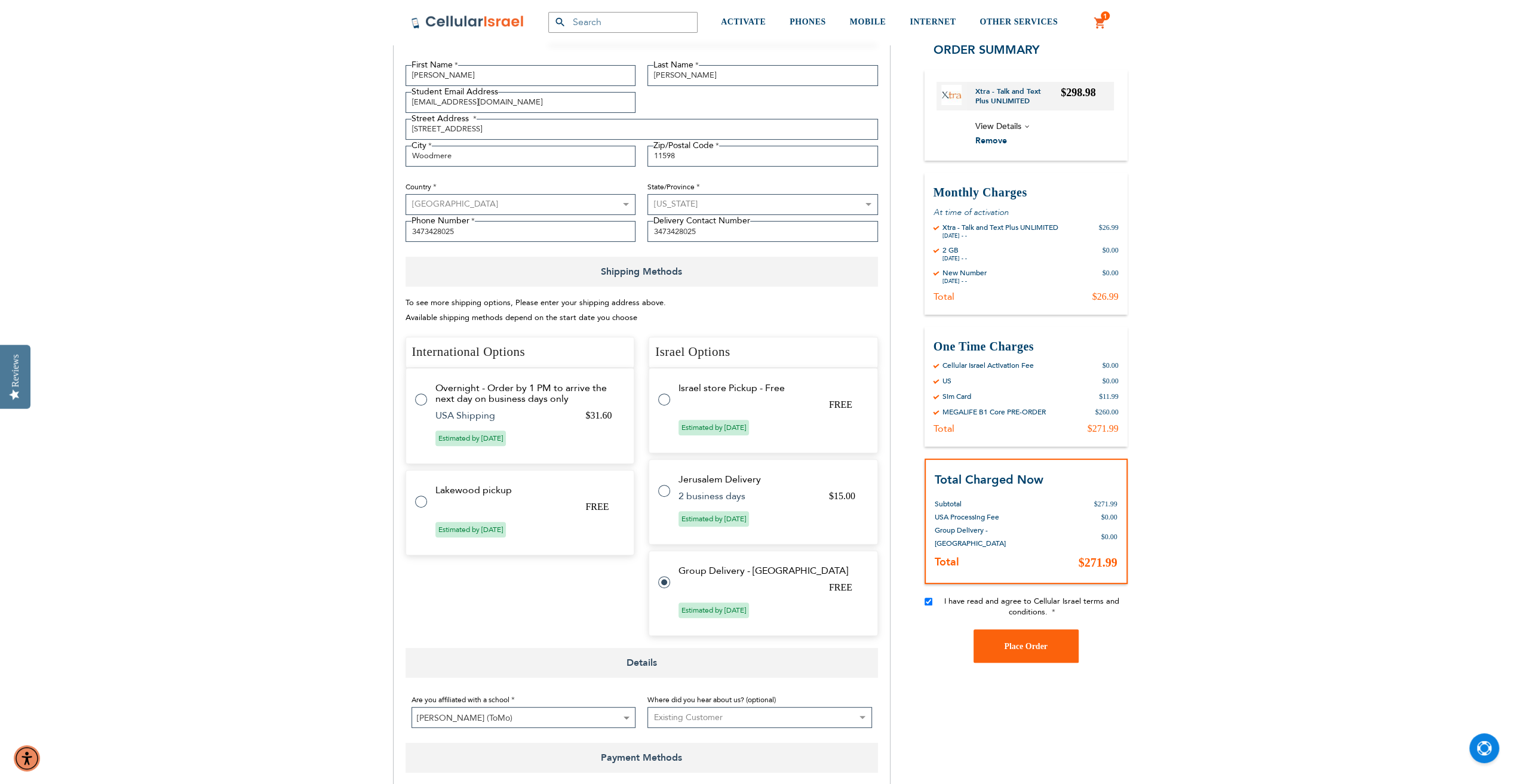
click at [736, 712] on select "Select where you heard about us Existing Customer Friend Other School/Group BP …" at bounding box center [760, 717] width 225 height 21
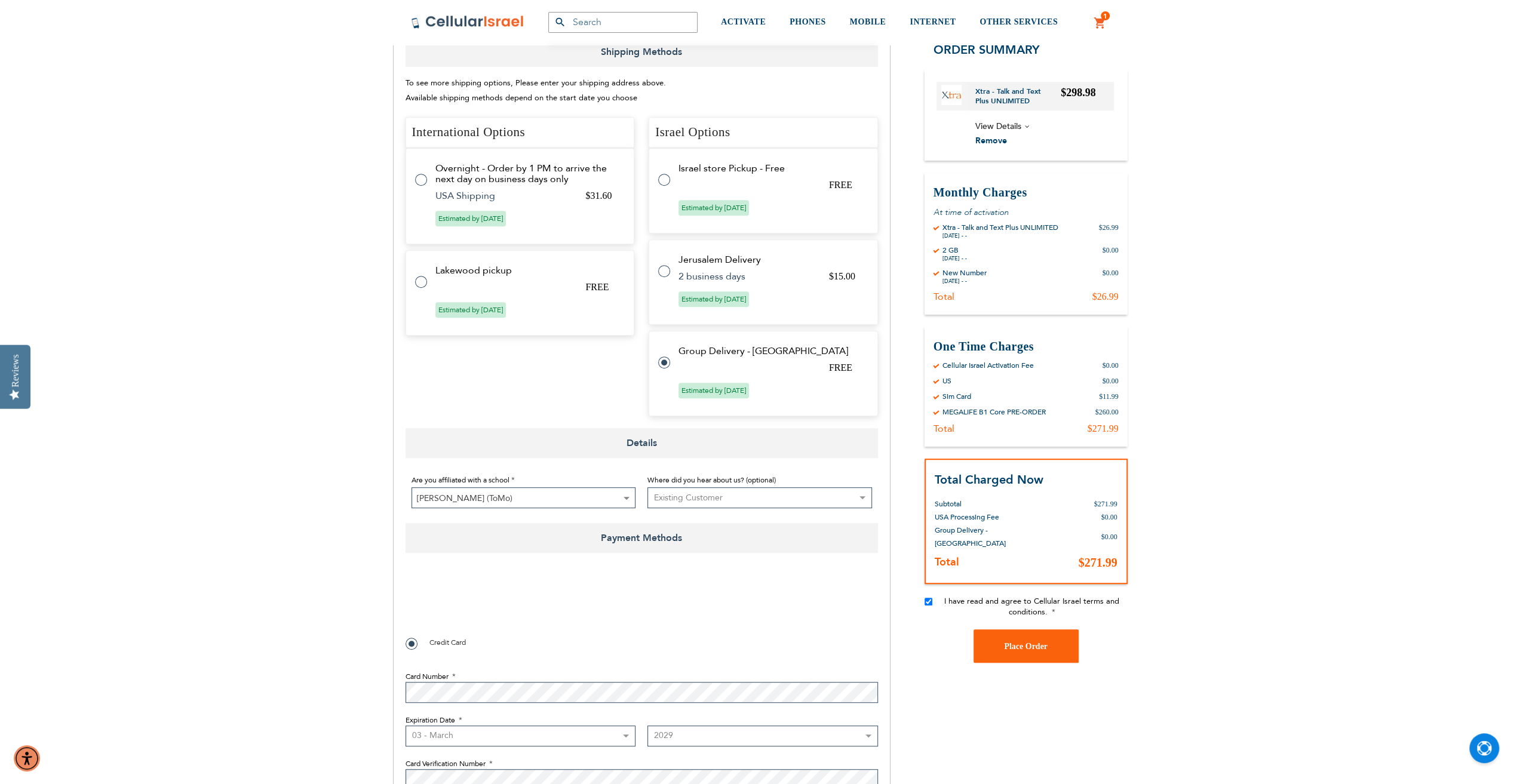
scroll to position [478, 0]
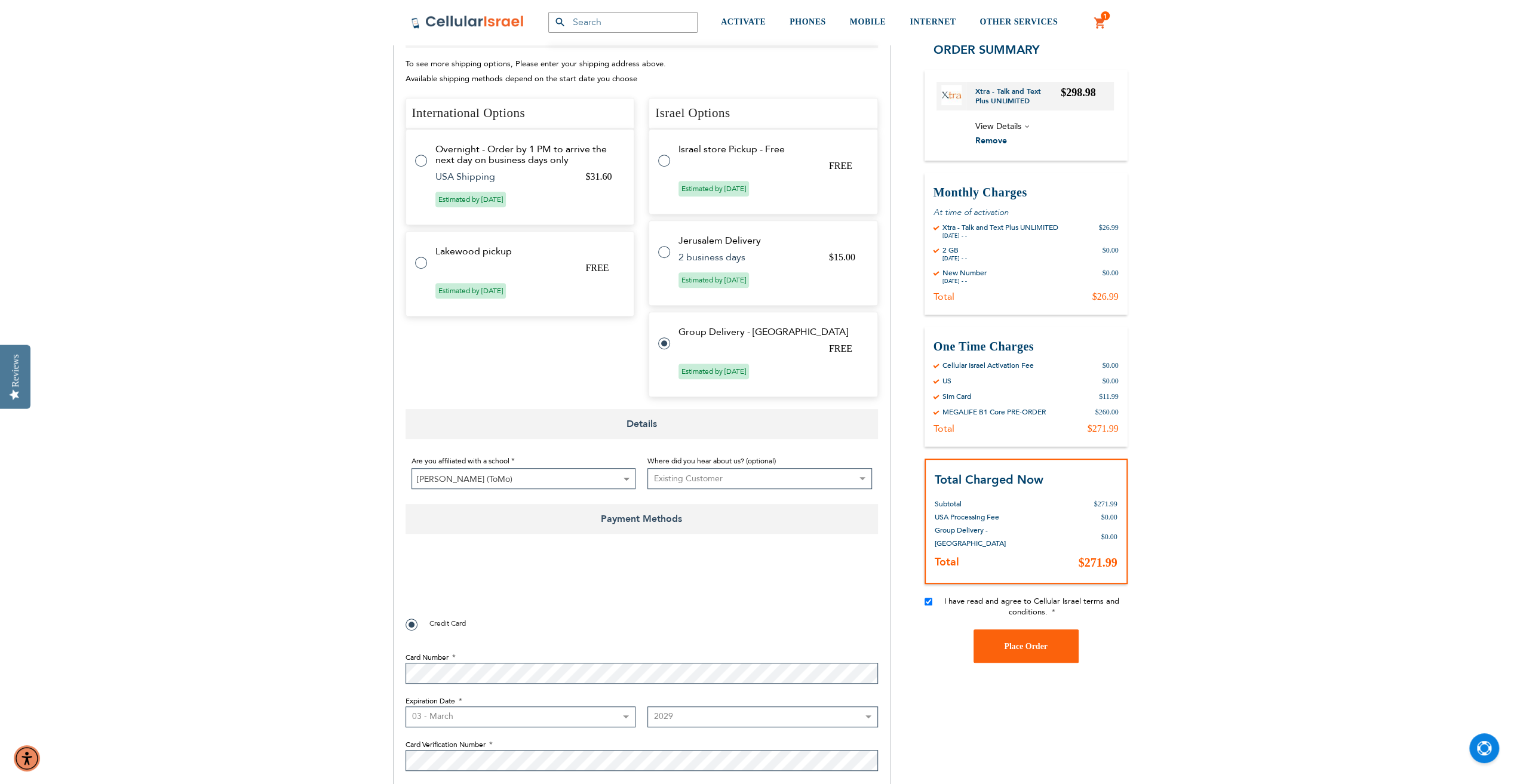
click at [722, 484] on select "Select where you heard about us Existing Customer Friend Other School/Group BP …" at bounding box center [760, 478] width 225 height 21
select select "4"
click at [648, 468] on select "Select where you heard about us Existing Customer Friend Other School/Group BP …" at bounding box center [760, 478] width 225 height 21
checkbox input "true"
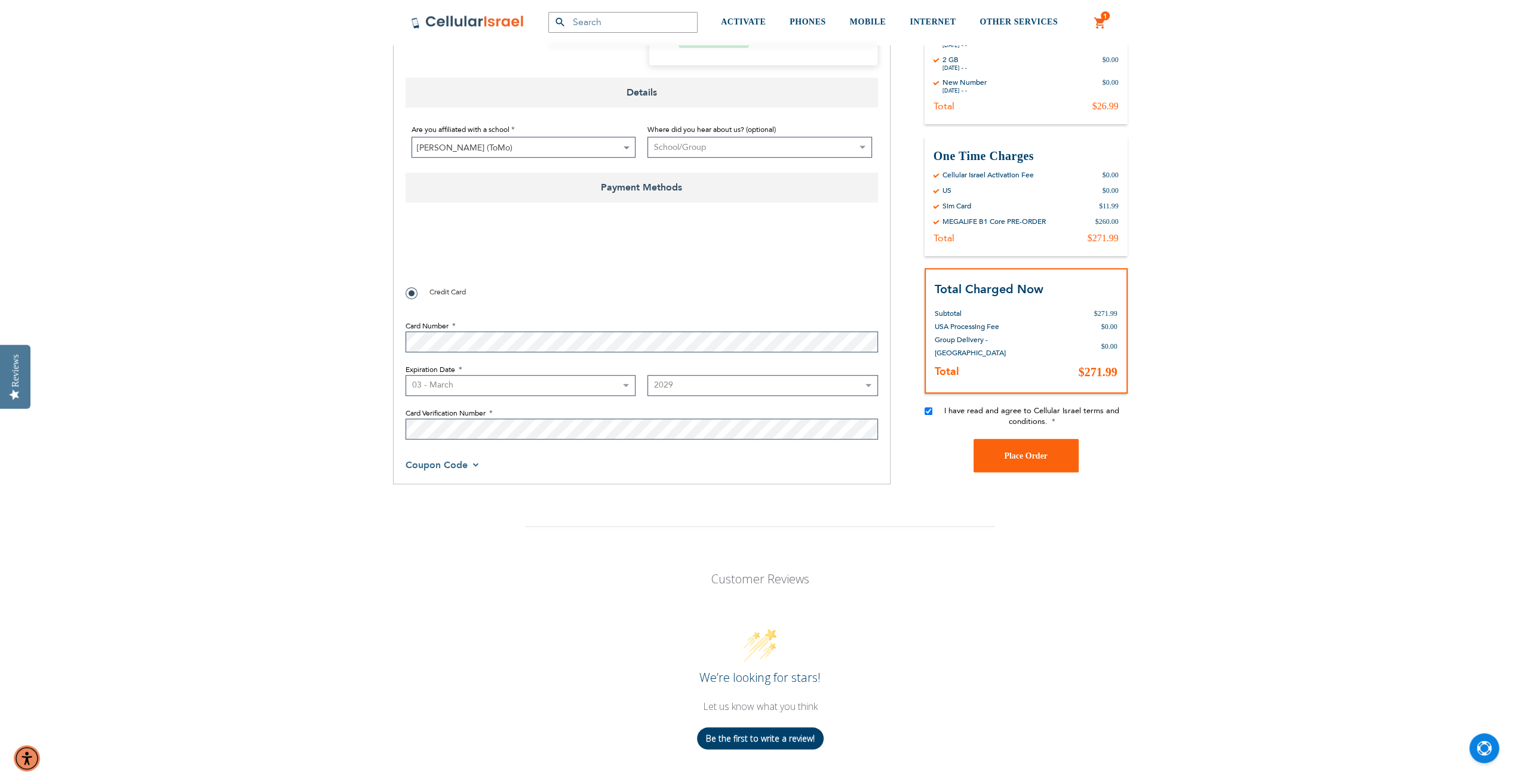
scroll to position [836, 0]
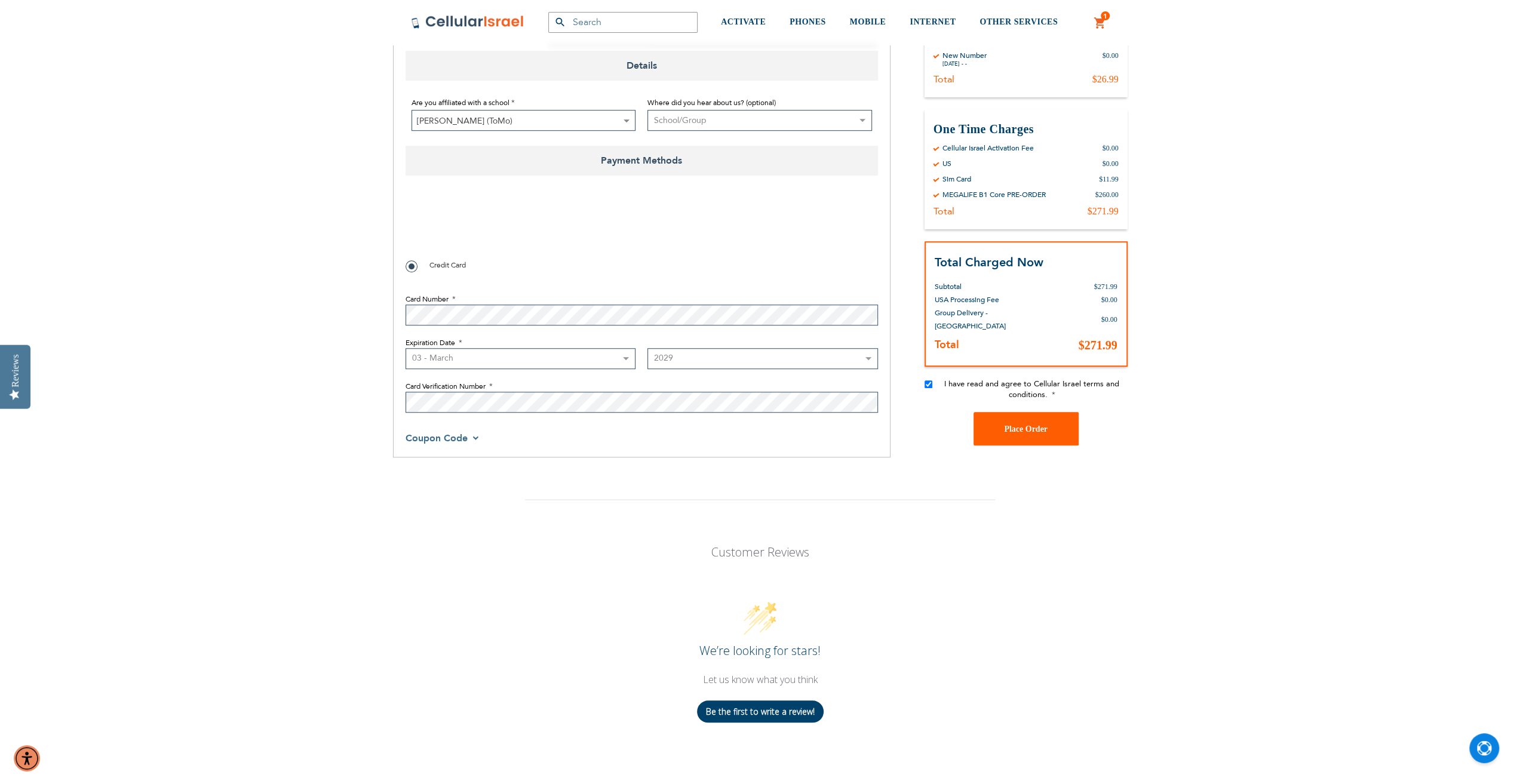
click at [1013, 442] on button "Place Order" at bounding box center [1027, 428] width 105 height 33
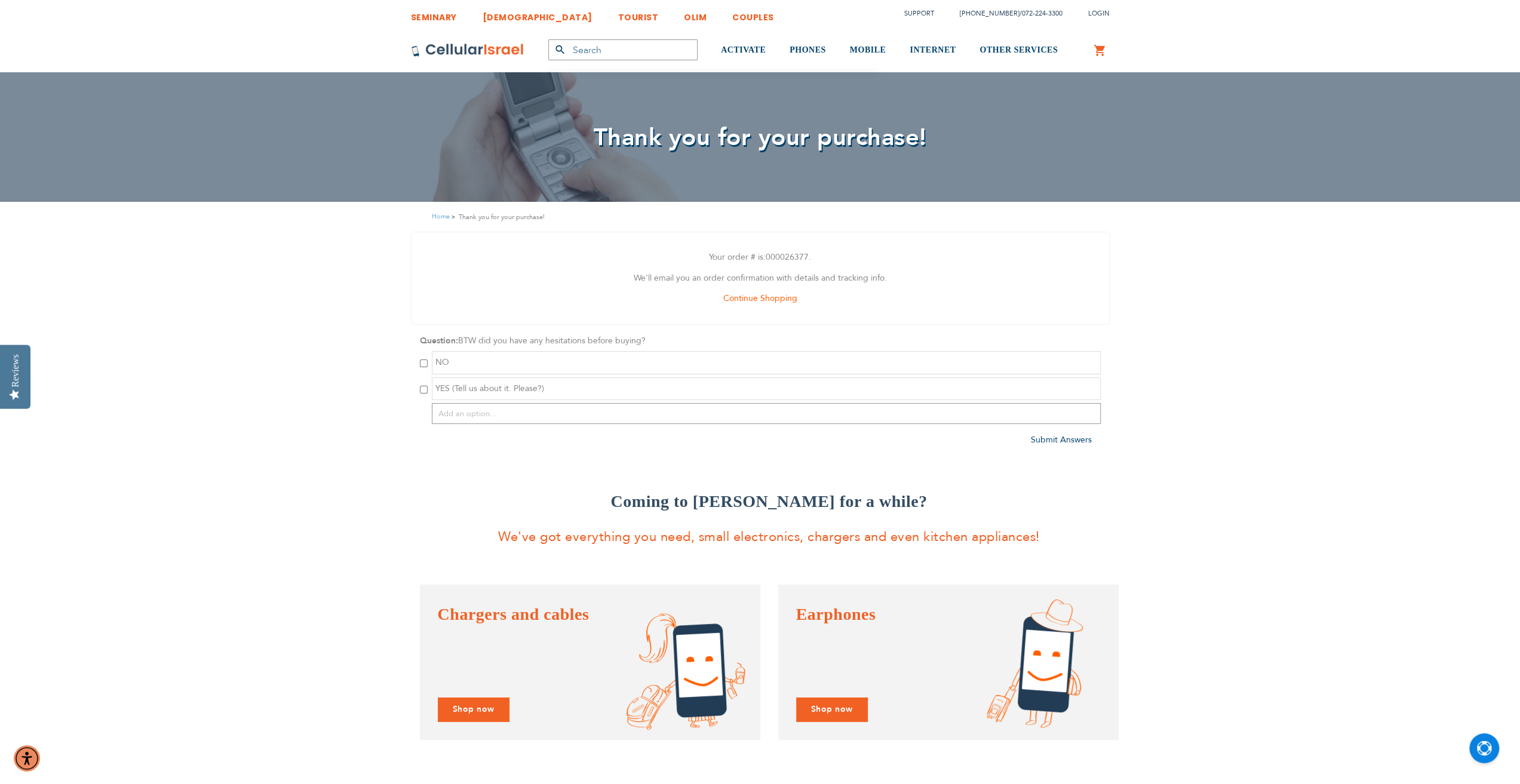
click at [1224, 348] on div "SEMINARY YESHIVA TOURIST OLIM COUPLES Support (718) 289-0195 / 072-224-3300 Log…" at bounding box center [760, 772] width 1520 height 1545
click at [649, 368] on div "NO" at bounding box center [766, 363] width 669 height 23
click at [425, 367] on input "checkbox" at bounding box center [424, 363] width 8 height 8
checkbox input "true"
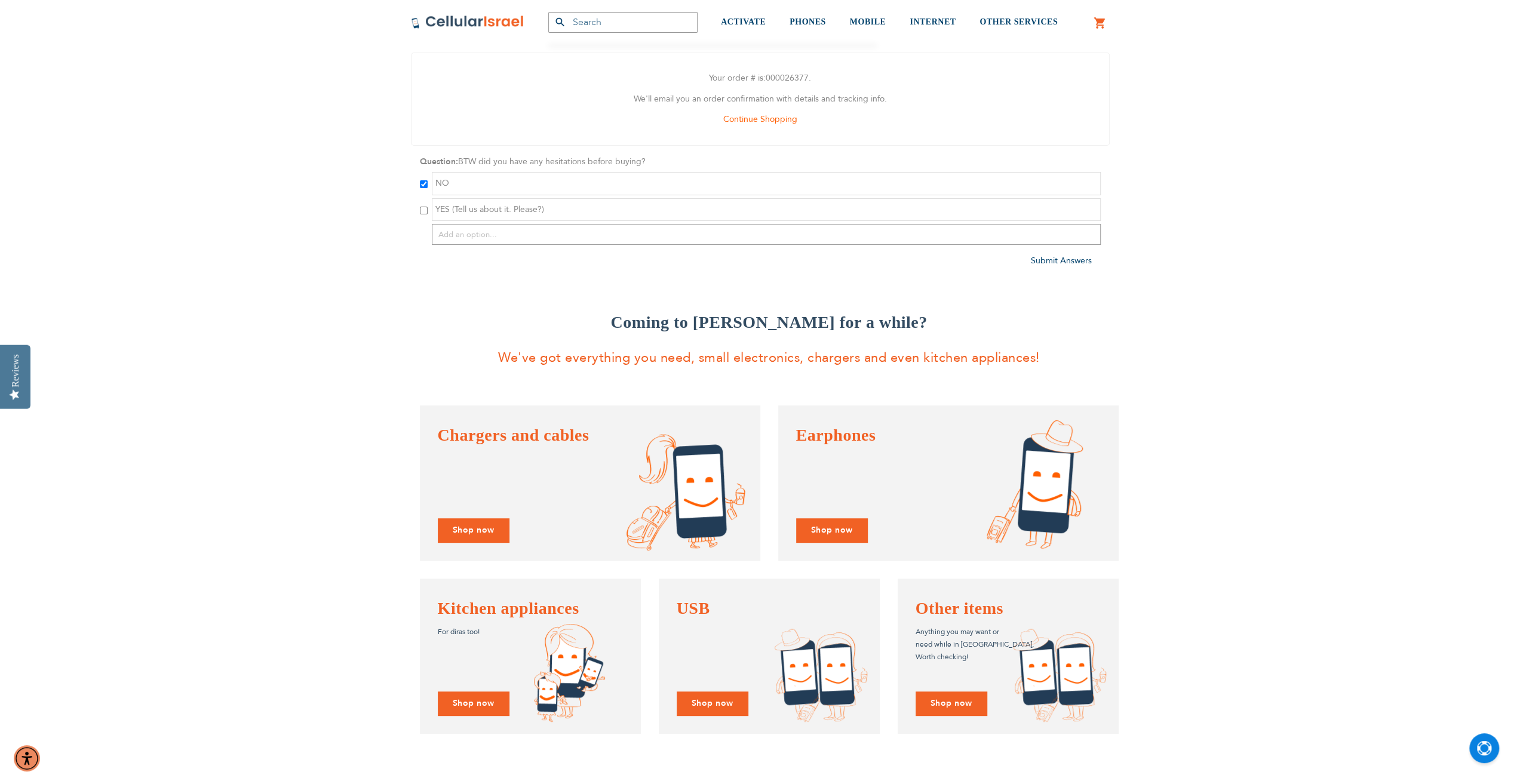
scroll to position [238, 0]
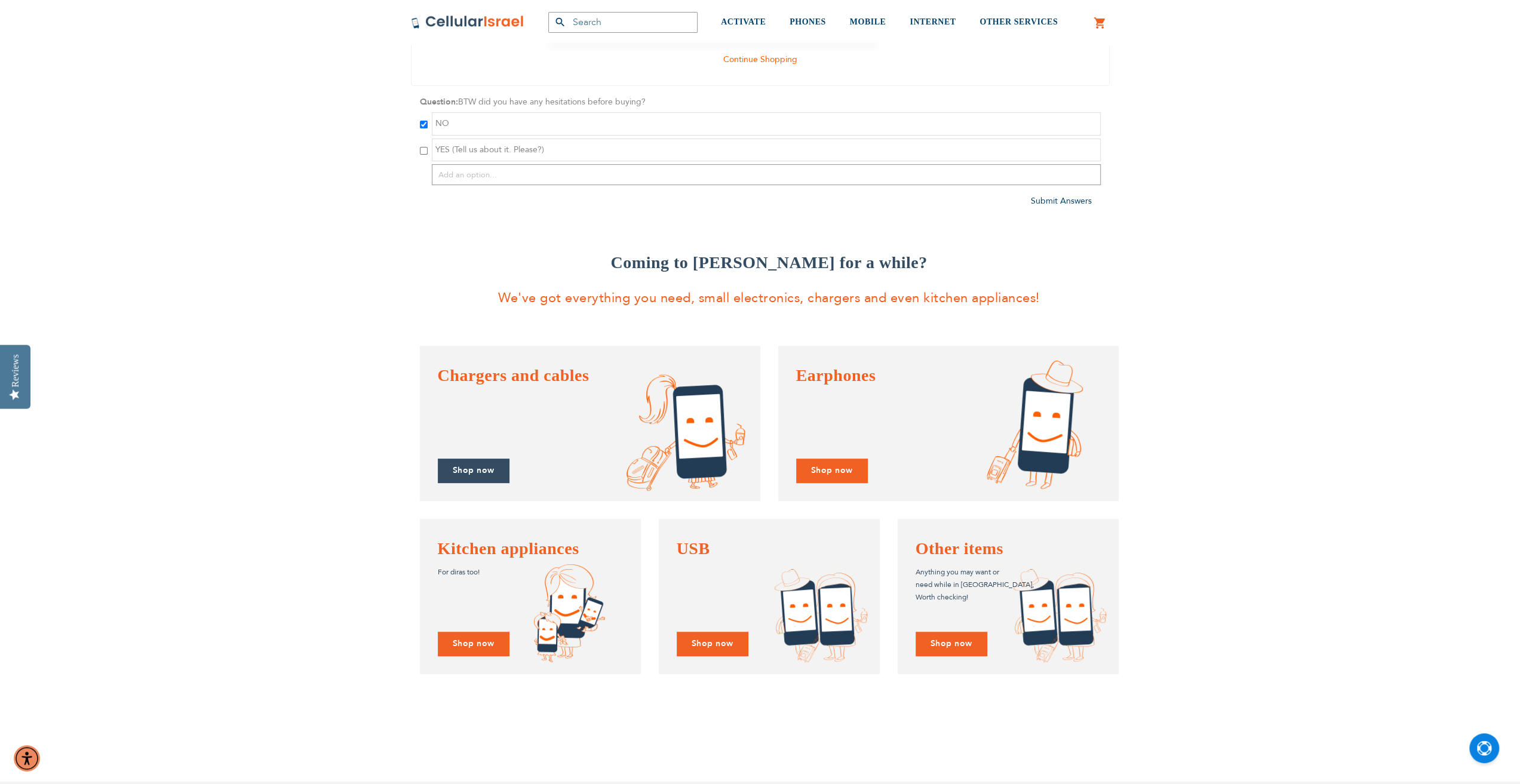
click at [496, 465] on link "Shop now" at bounding box center [474, 471] width 71 height 24
click at [828, 471] on link "Shop now" at bounding box center [831, 471] width 71 height 24
click at [951, 641] on link "Shop now" at bounding box center [951, 643] width 71 height 24
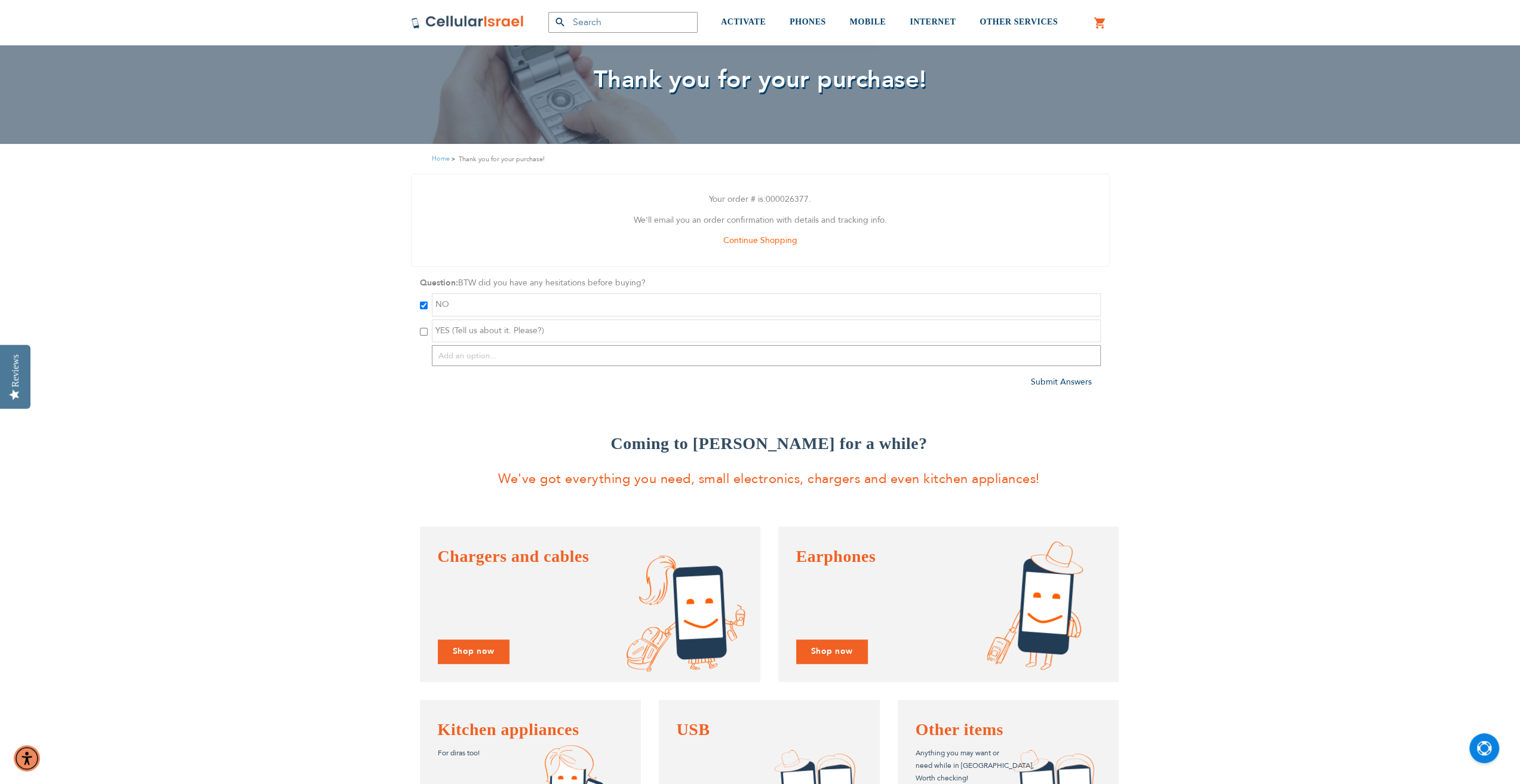
scroll to position [0, 0]
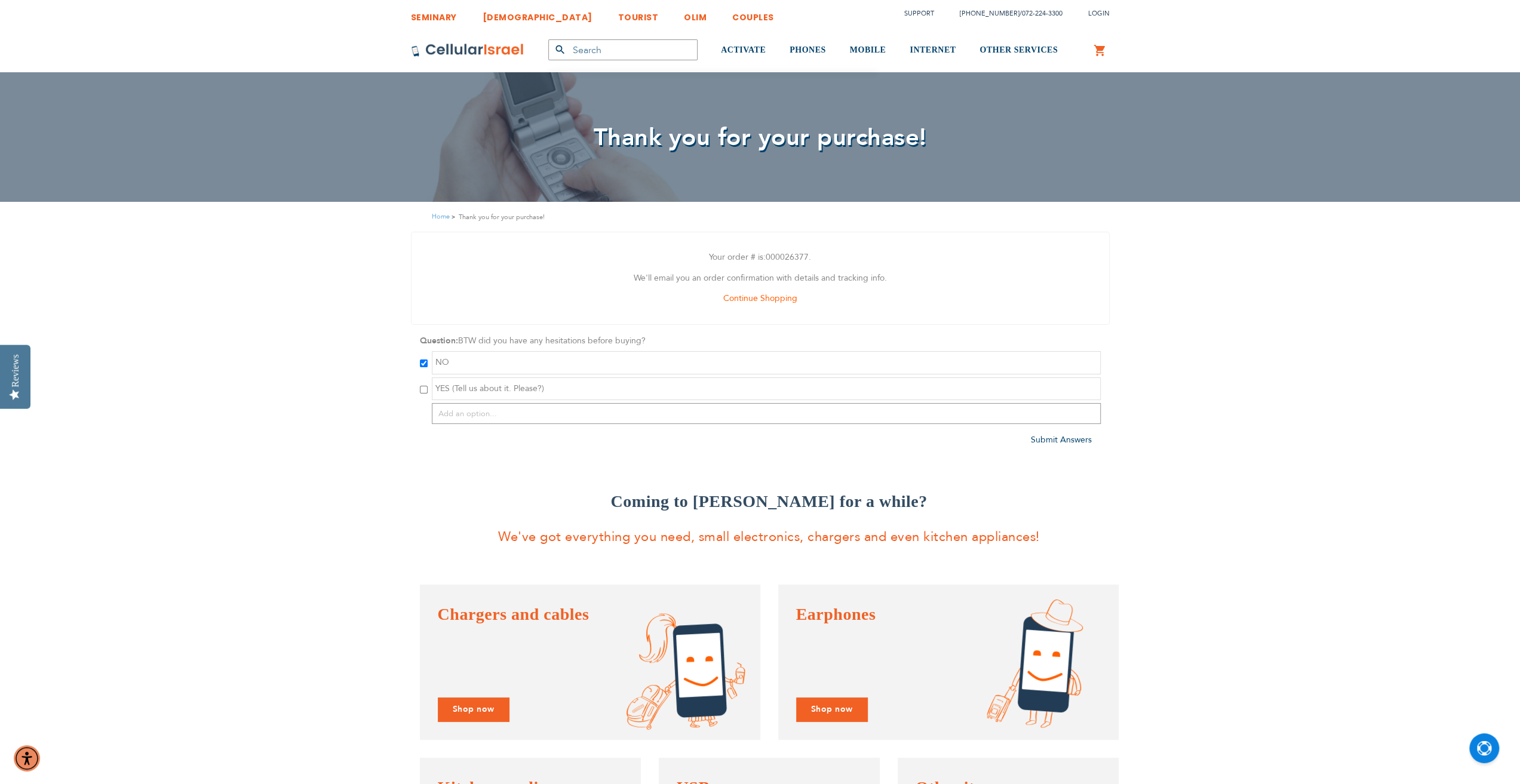
click at [468, 216] on strong "Thank you for your purchase!" at bounding box center [502, 217] width 86 height 12
drag, startPoint x: 804, startPoint y: 258, endPoint x: 794, endPoint y: 258, distance: 10.0
click at [786, 258] on p "Your order # is: 000026377 ." at bounding box center [760, 257] width 680 height 15
drag, startPoint x: 995, startPoint y: 262, endPoint x: 1206, endPoint y: 295, distance: 213.6
click at [1206, 294] on div "SEMINARY YESHIVA TOURIST OLIM COUPLES Support (718) 289-0195 / 072-224-3300 Log…" at bounding box center [760, 772] width 1520 height 1545
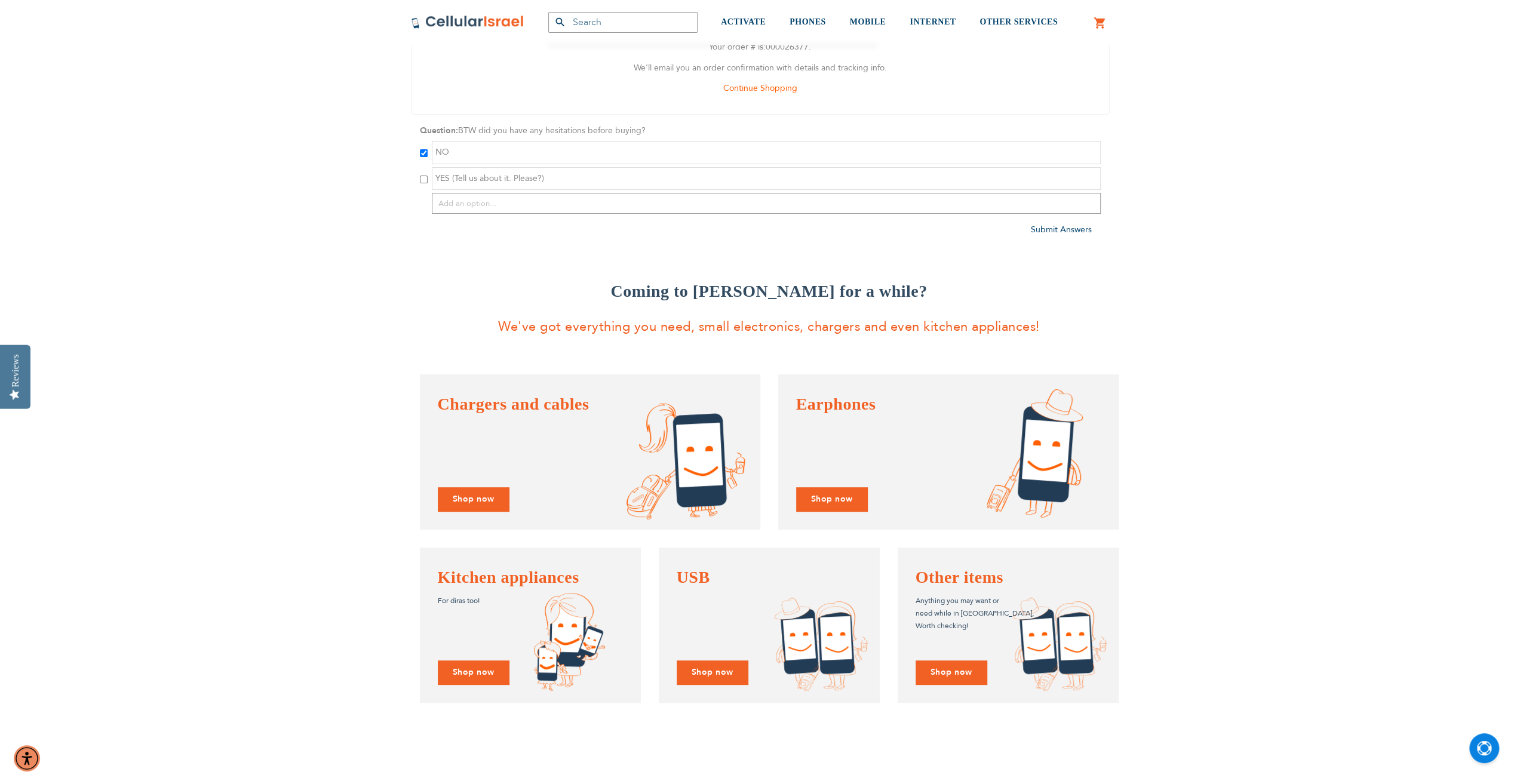
scroll to position [238, 0]
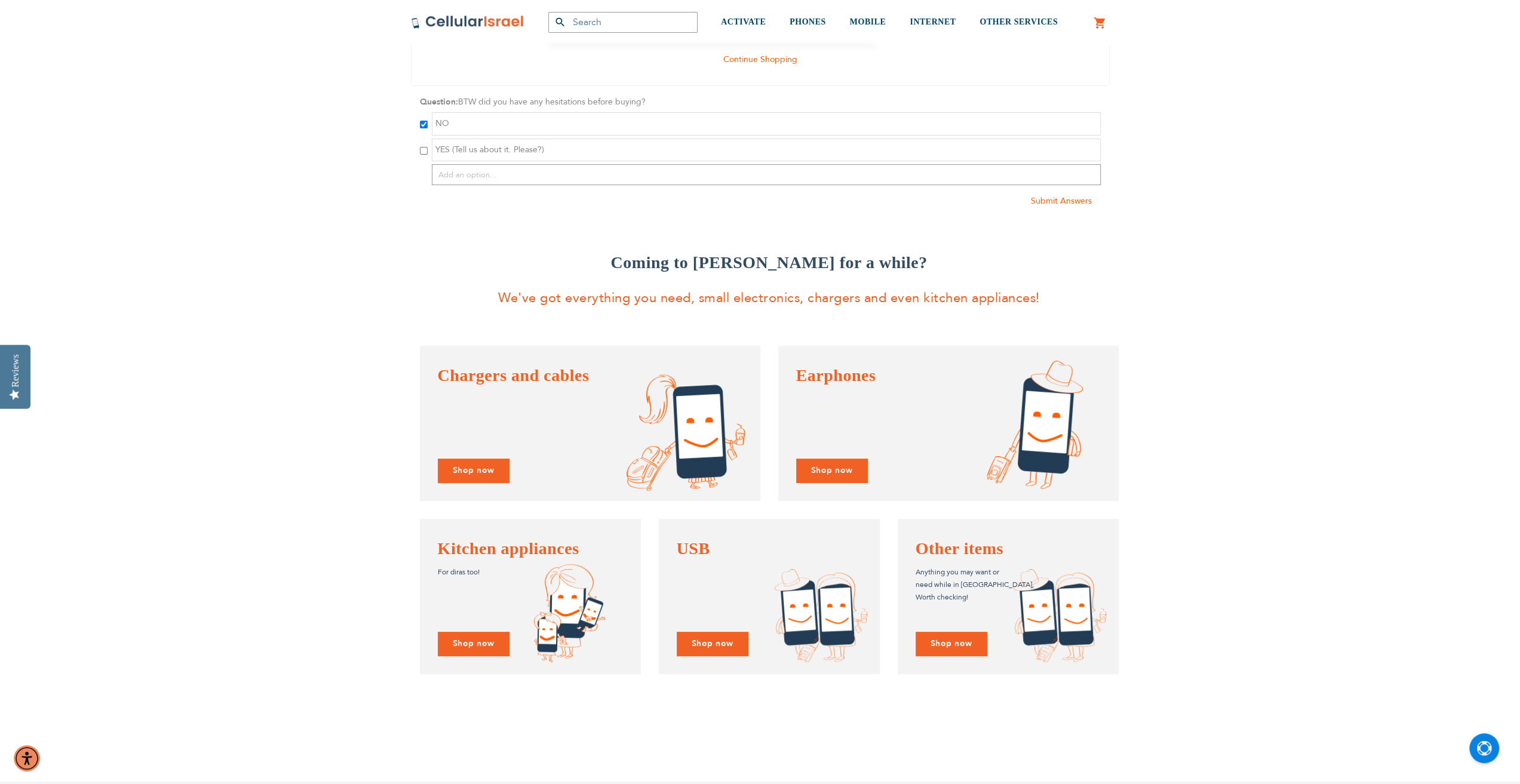
click at [1055, 199] on span "Submit Answers" at bounding box center [1061, 201] width 61 height 12
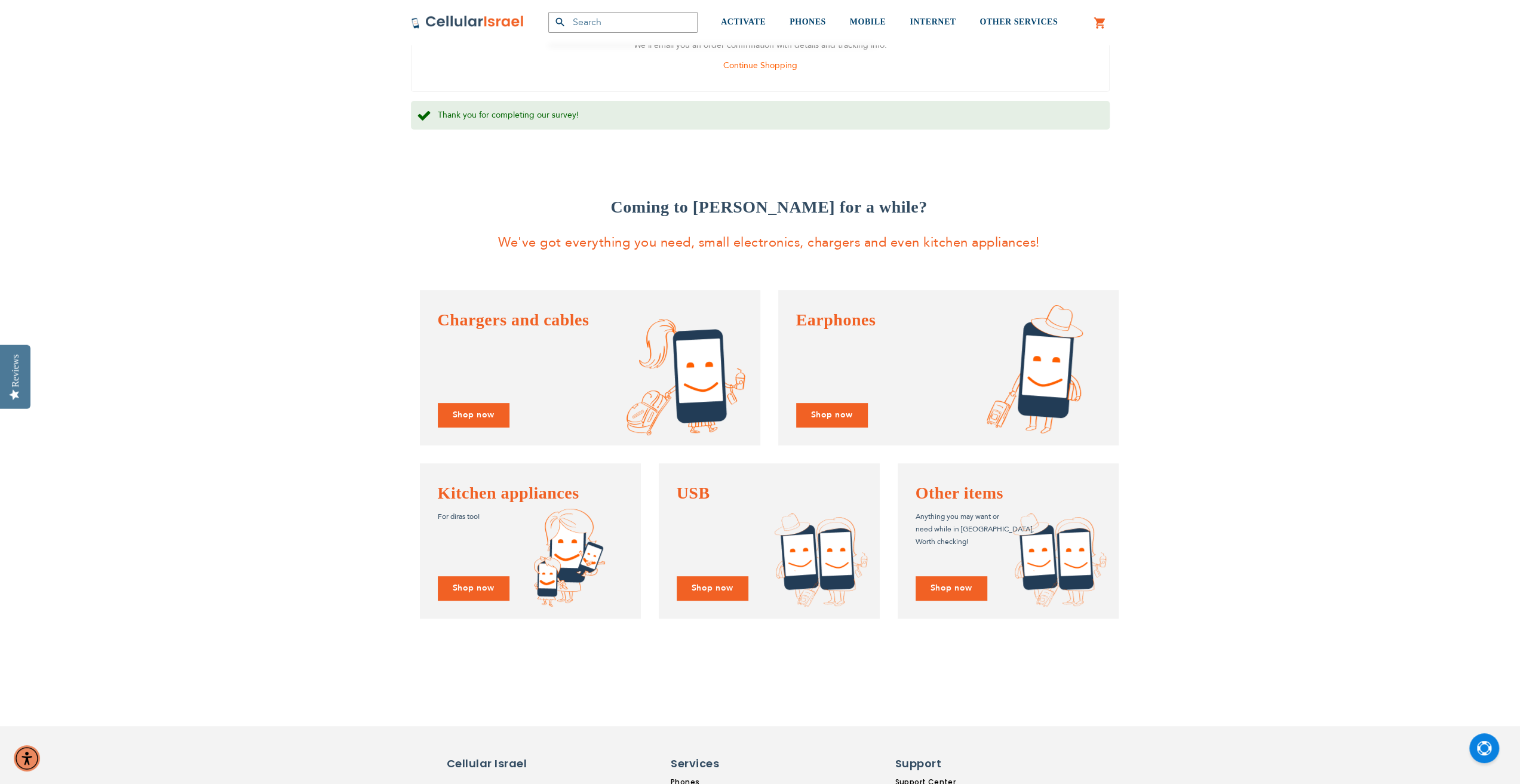
scroll to position [0, 0]
